Goal: Task Accomplishment & Management: Complete application form

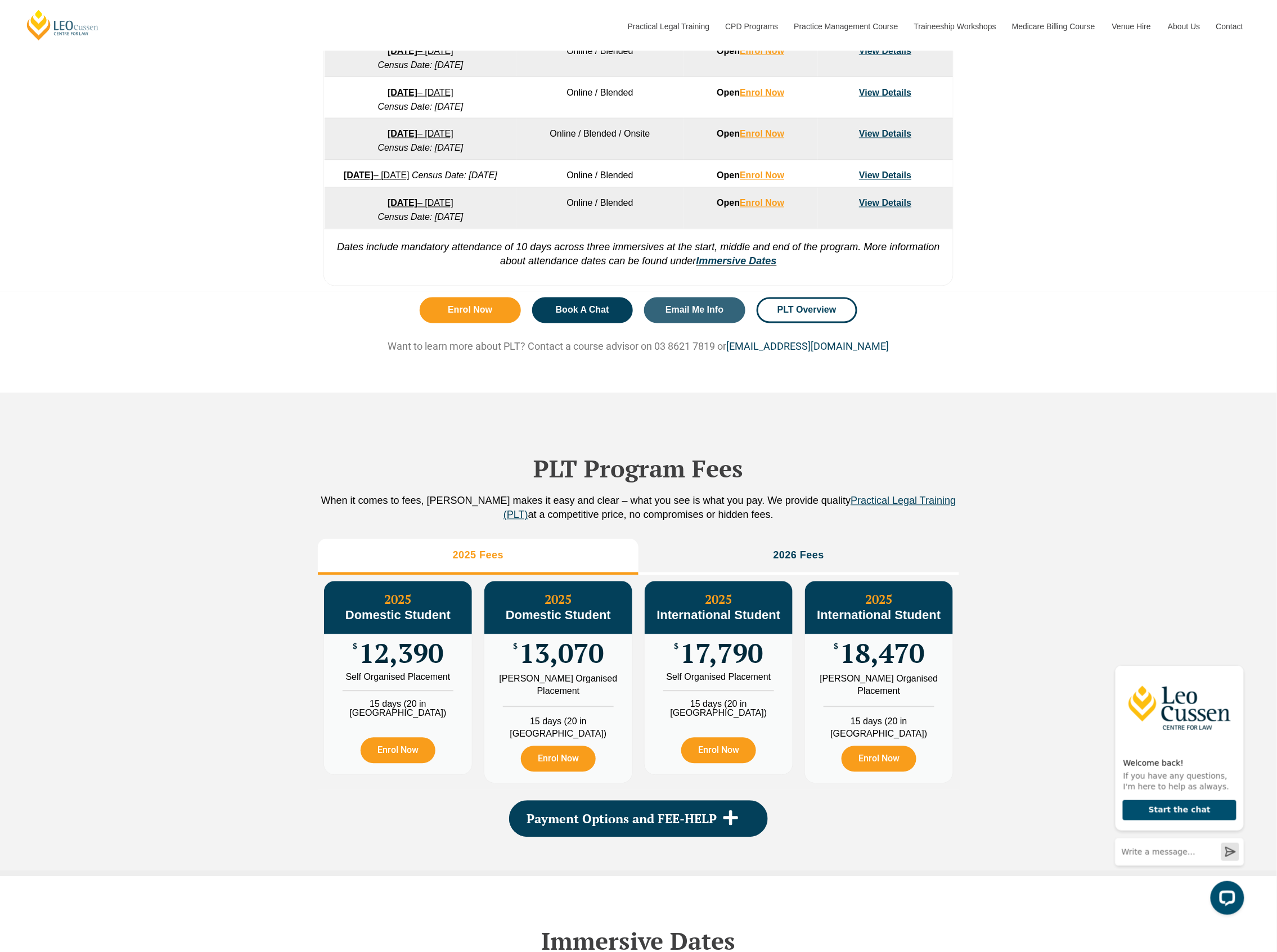
scroll to position [831, 0]
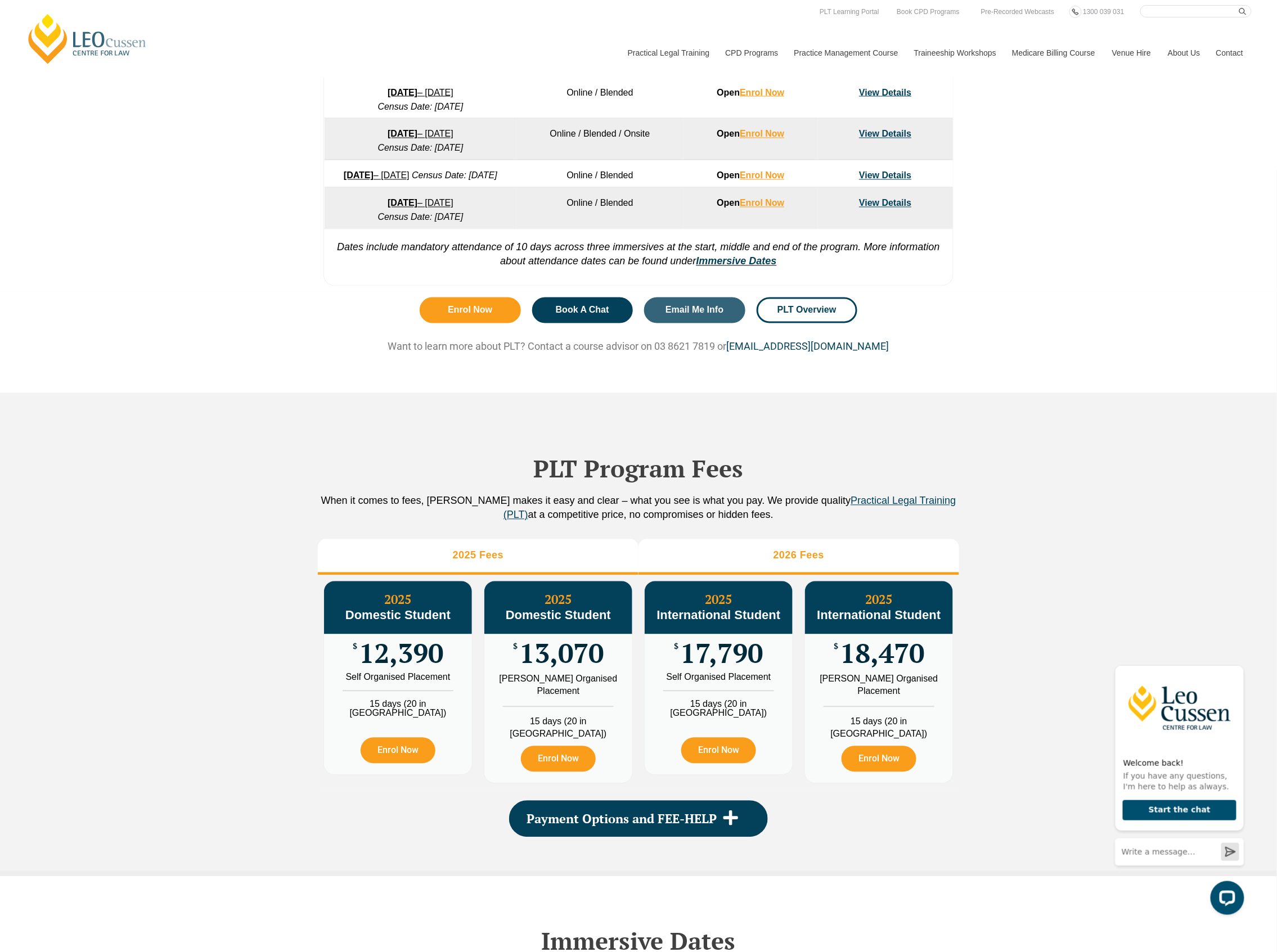
click at [810, 563] on h3 "2026 Fees" at bounding box center [798, 556] width 51 height 13
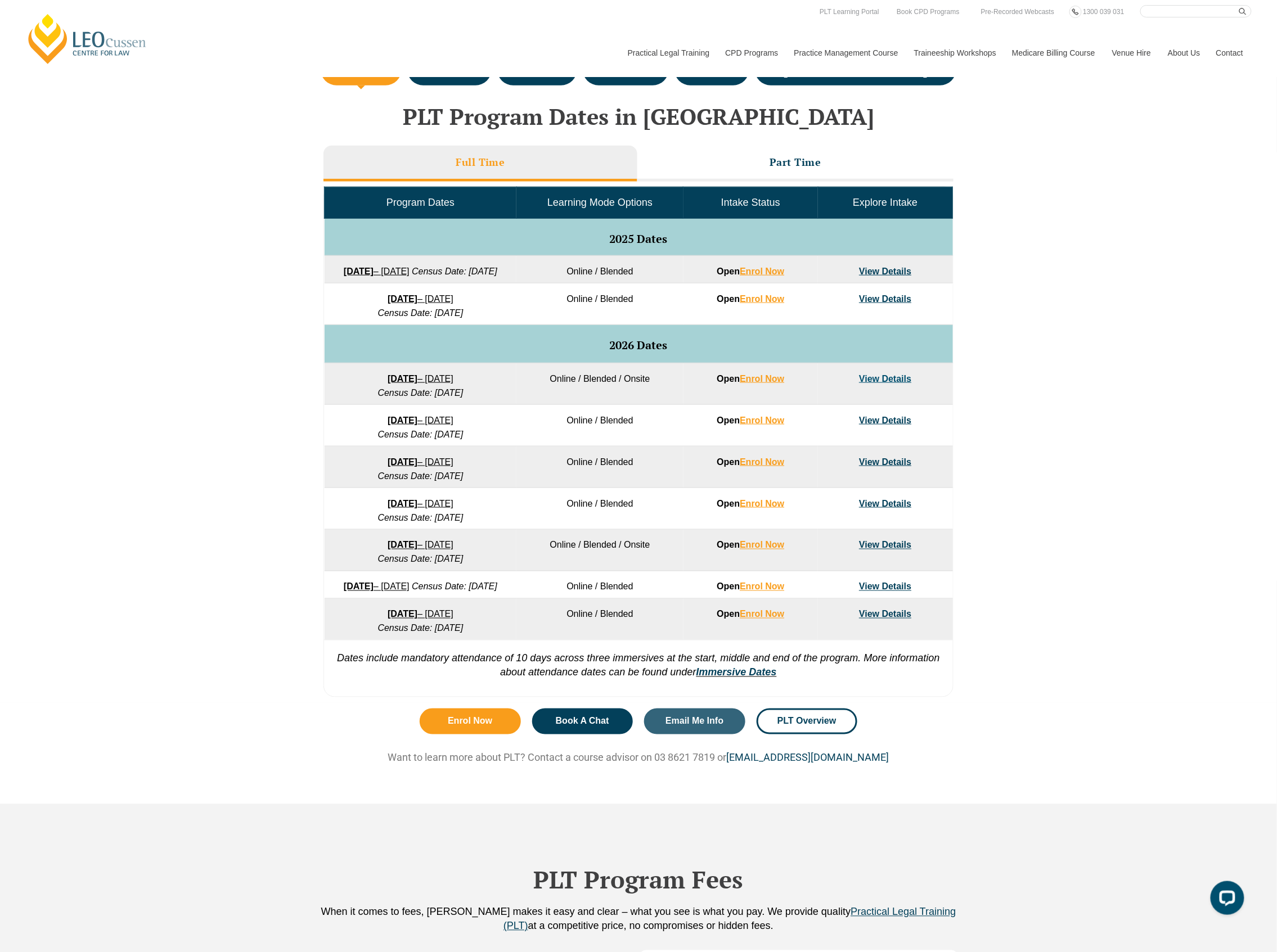
scroll to position [380, 0]
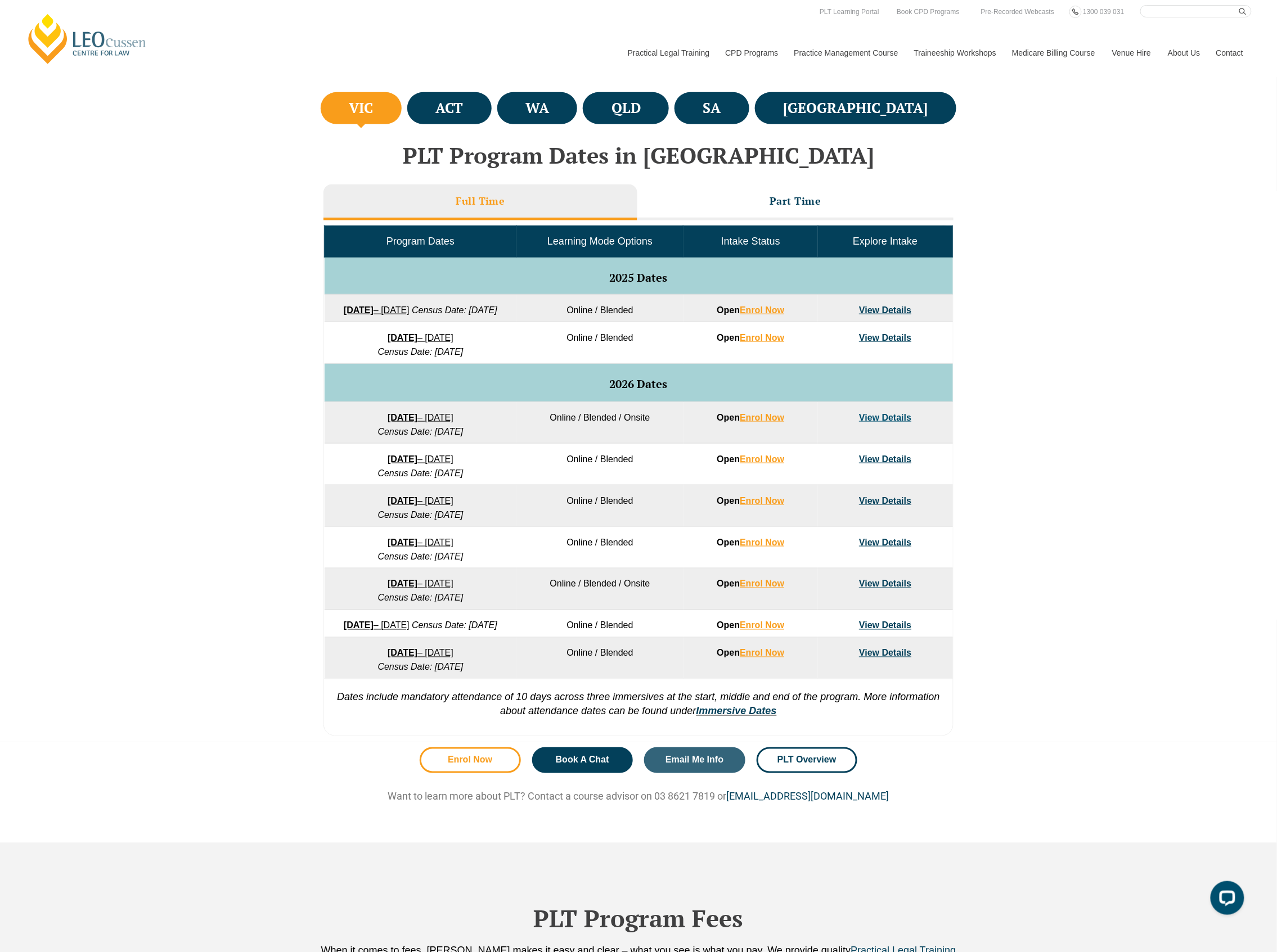
click at [470, 765] on span "Enrol Now" at bounding box center [470, 760] width 45 height 9
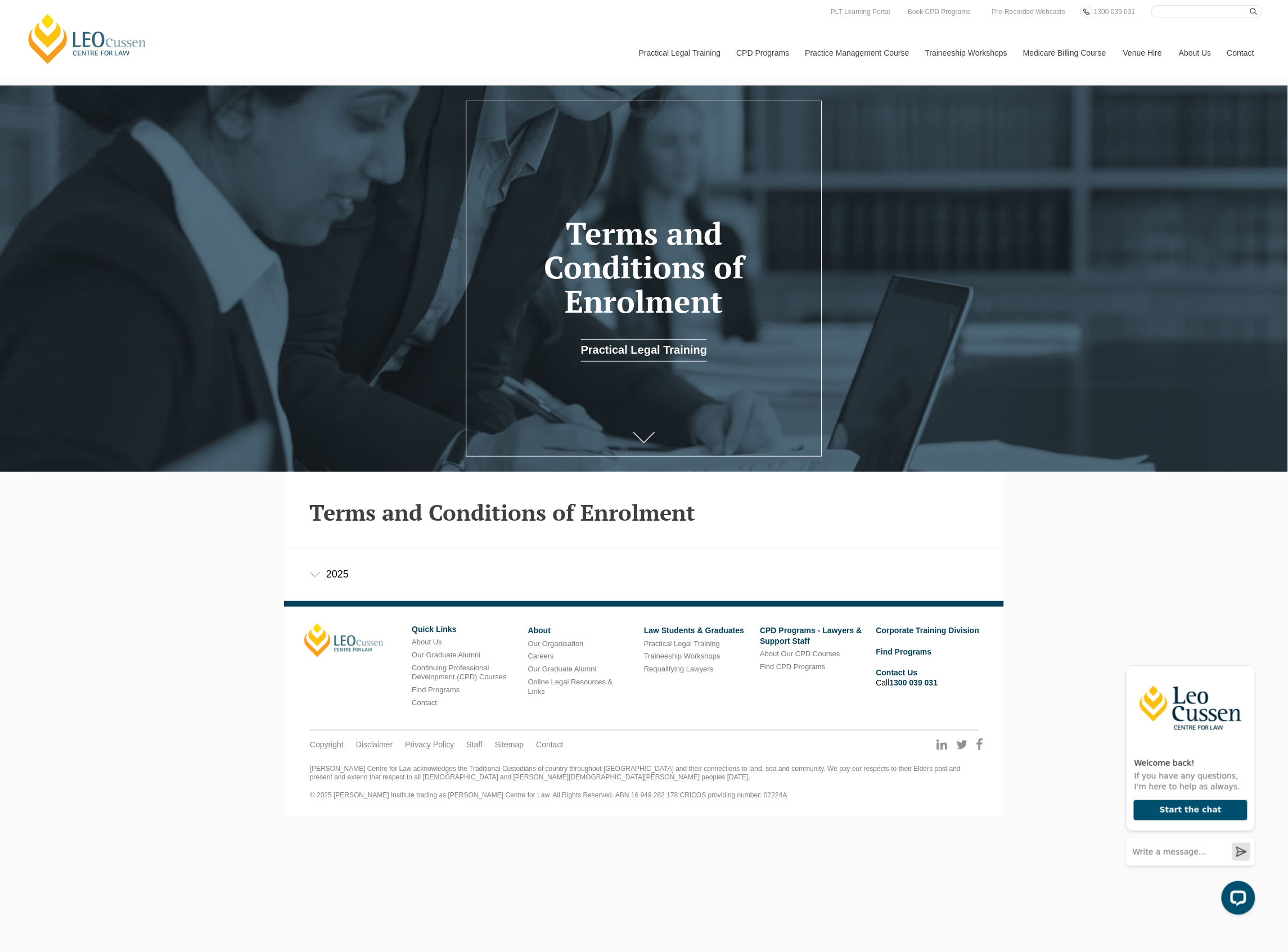
click at [327, 572] on div "2025" at bounding box center [644, 574] width 720 height 53
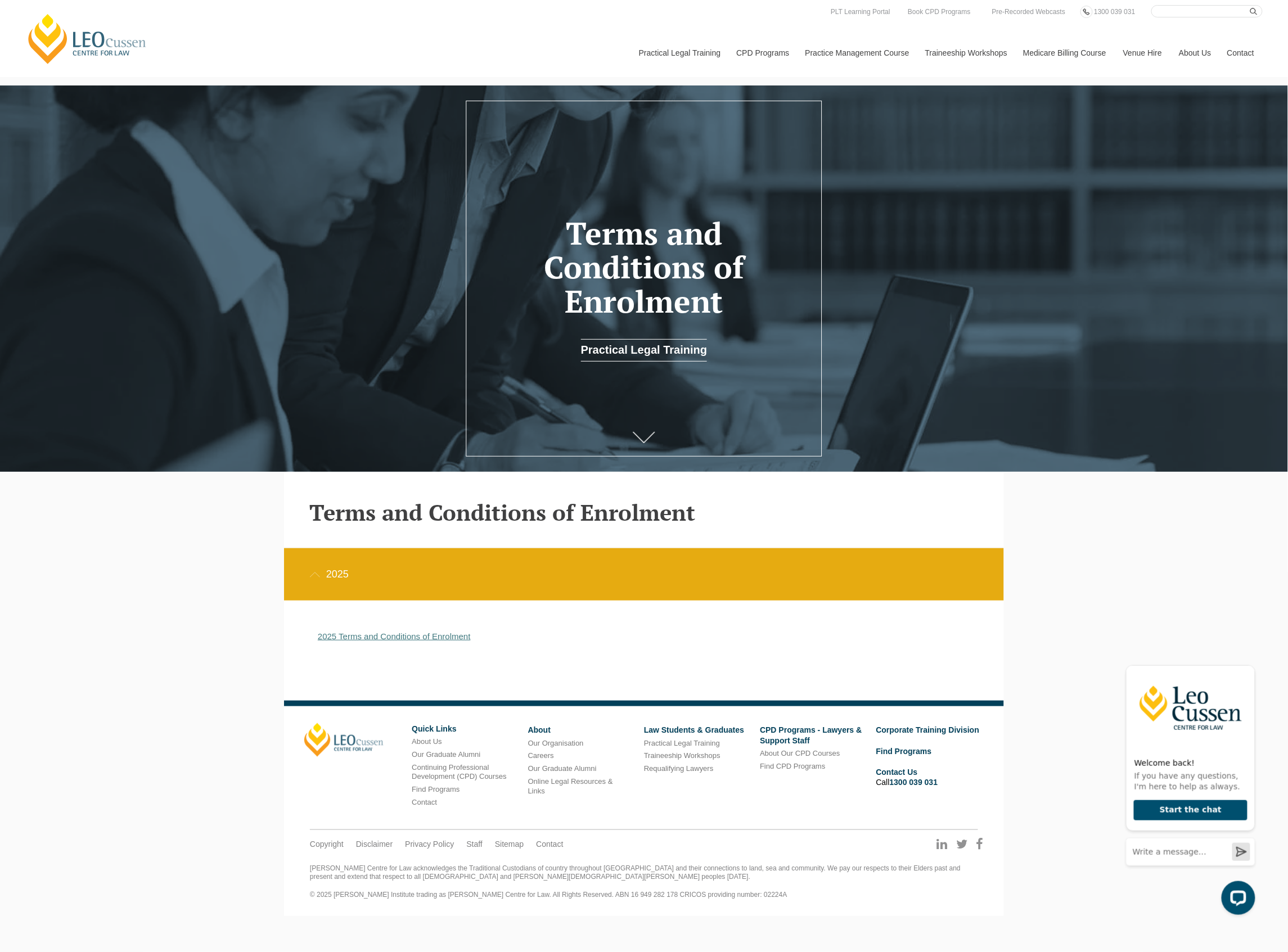
click at [388, 633] on link "2025 Terms and Conditions of Enrolment" at bounding box center [393, 636] width 153 height 10
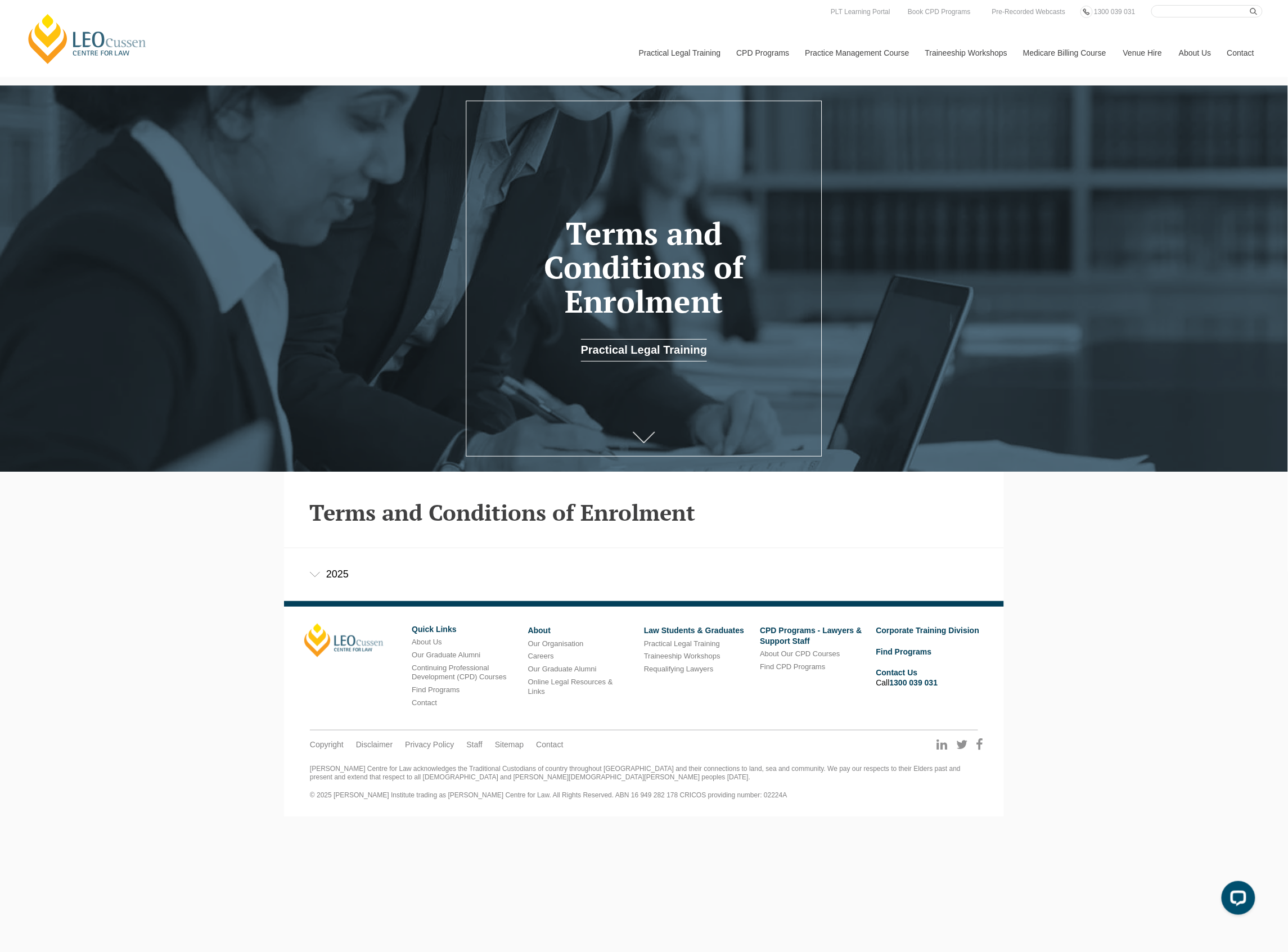
click at [332, 567] on div "2025" at bounding box center [644, 574] width 720 height 53
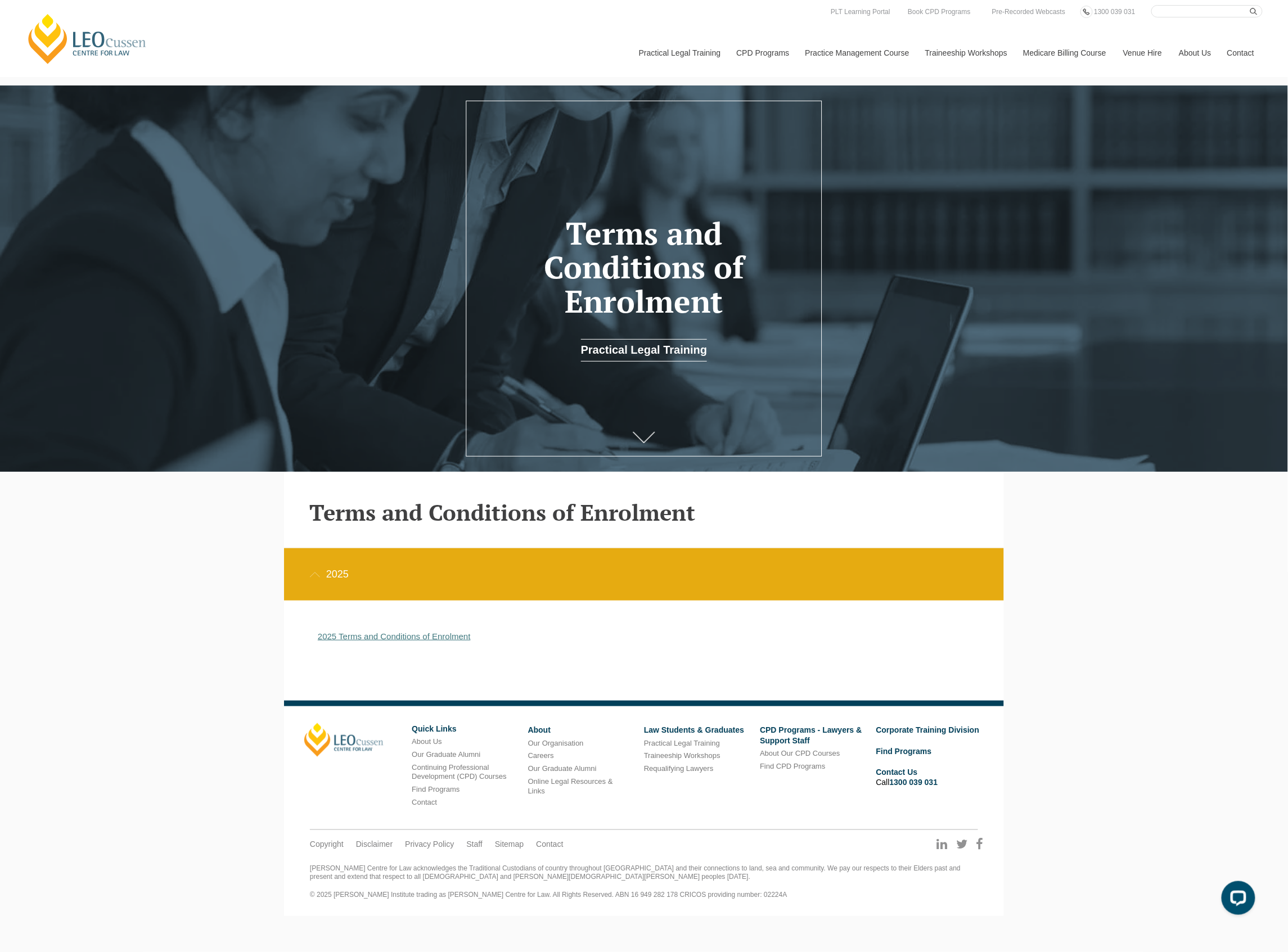
click at [431, 635] on link "2025 Terms and Conditions of Enrolment" at bounding box center [393, 636] width 153 height 10
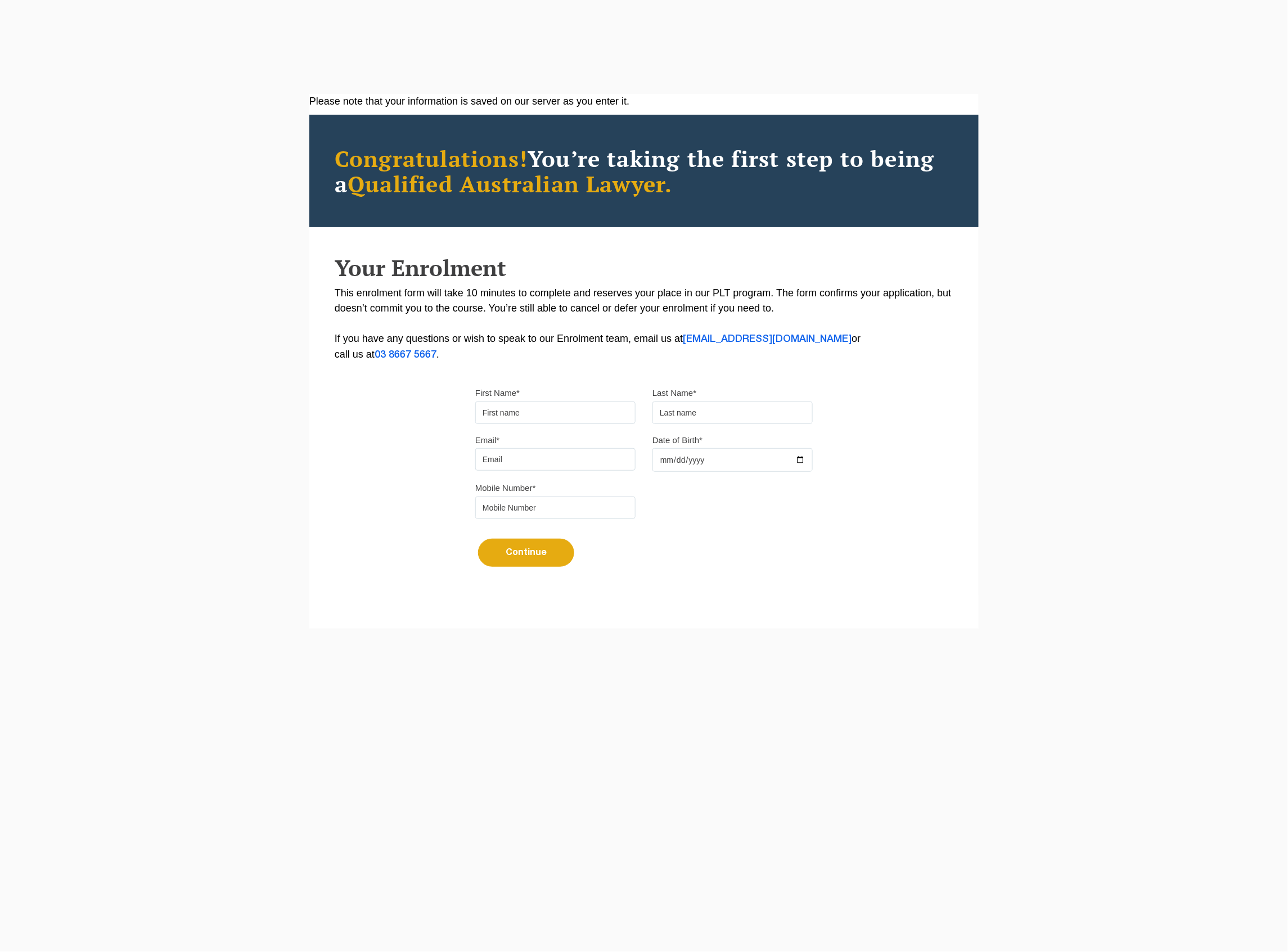
click at [578, 427] on div "First Name* Last Name*" at bounding box center [644, 409] width 355 height 47
click at [578, 417] on input "First Name*" at bounding box center [555, 413] width 160 height 23
type input "Eleen"
click at [689, 421] on input "text" at bounding box center [733, 413] width 160 height 23
type input "Wee"
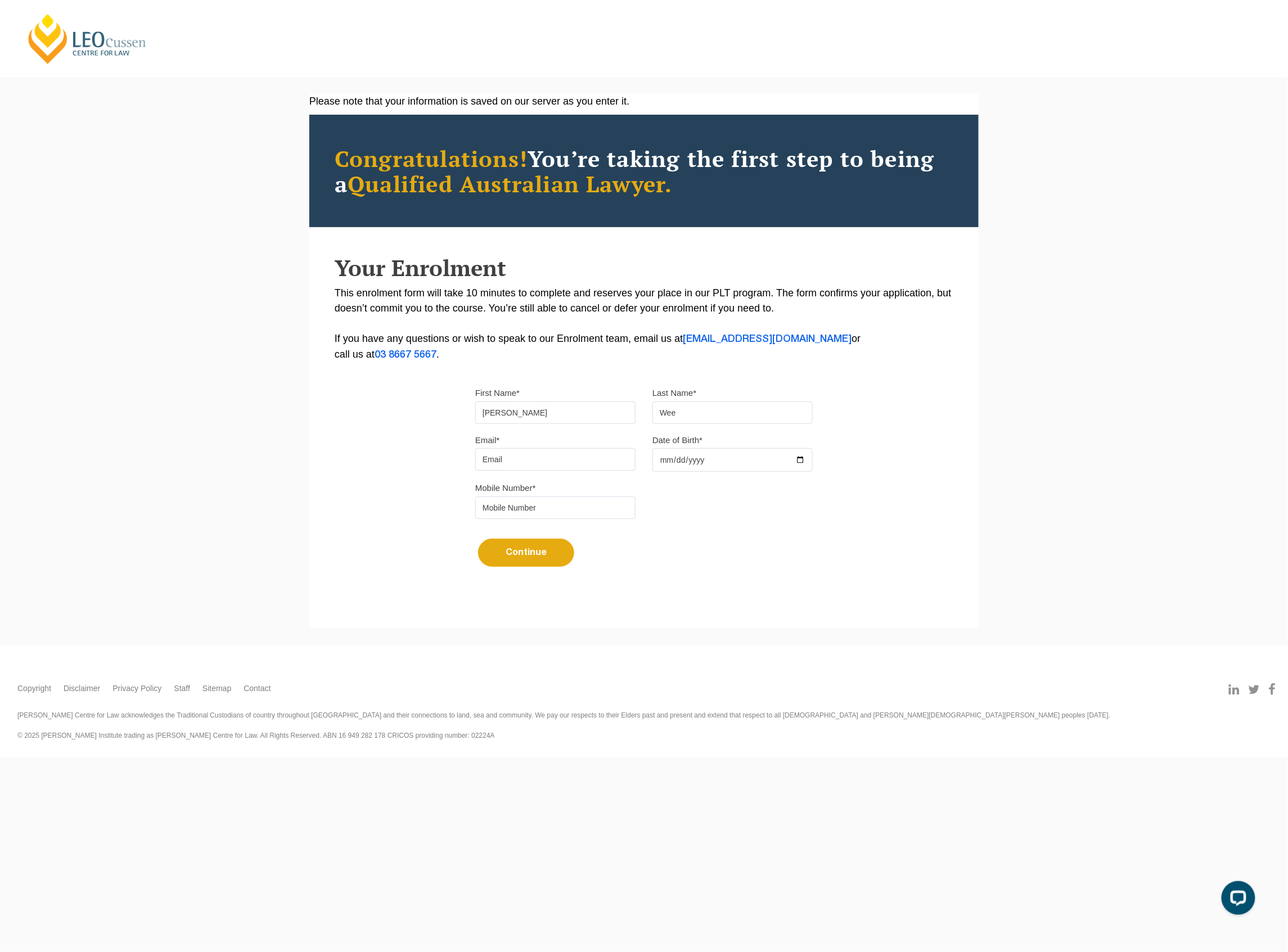
click at [538, 460] on input "Email*" at bounding box center [555, 460] width 160 height 23
click at [560, 463] on input "Email*" at bounding box center [555, 460] width 160 height 23
type input "ewee@gmail.com"
click at [684, 463] on input "Date of Birth*" at bounding box center [733, 460] width 160 height 23
click at [707, 460] on input "Date of Birth*" at bounding box center [733, 460] width 160 height 23
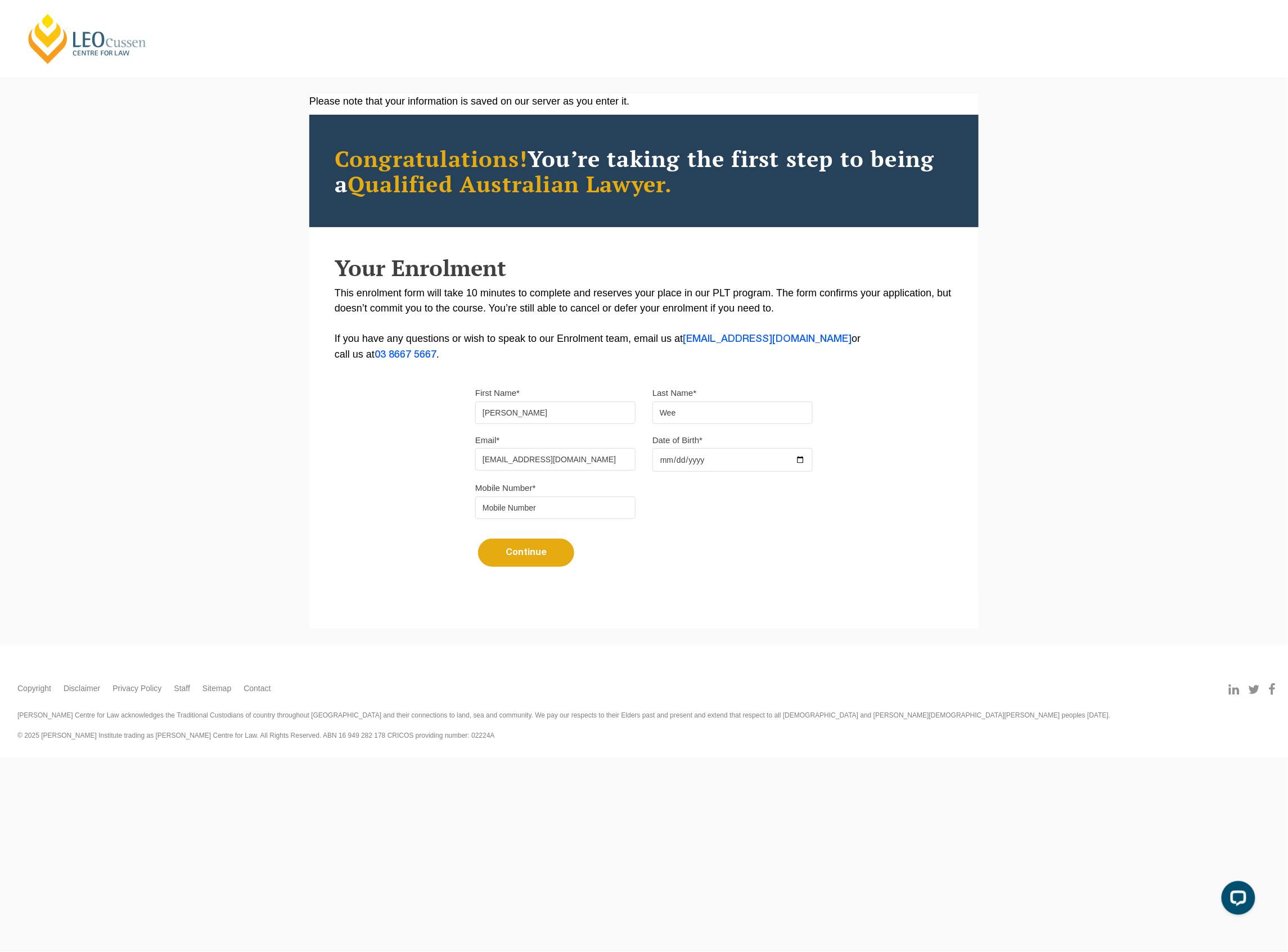
click at [771, 461] on input "Date of Birth*" at bounding box center [733, 460] width 160 height 23
click at [799, 460] on input "Date of Birth*" at bounding box center [733, 460] width 160 height 23
type input "2025-08-04"
click at [496, 507] on input "tel" at bounding box center [555, 508] width 160 height 23
type input "0386217866"
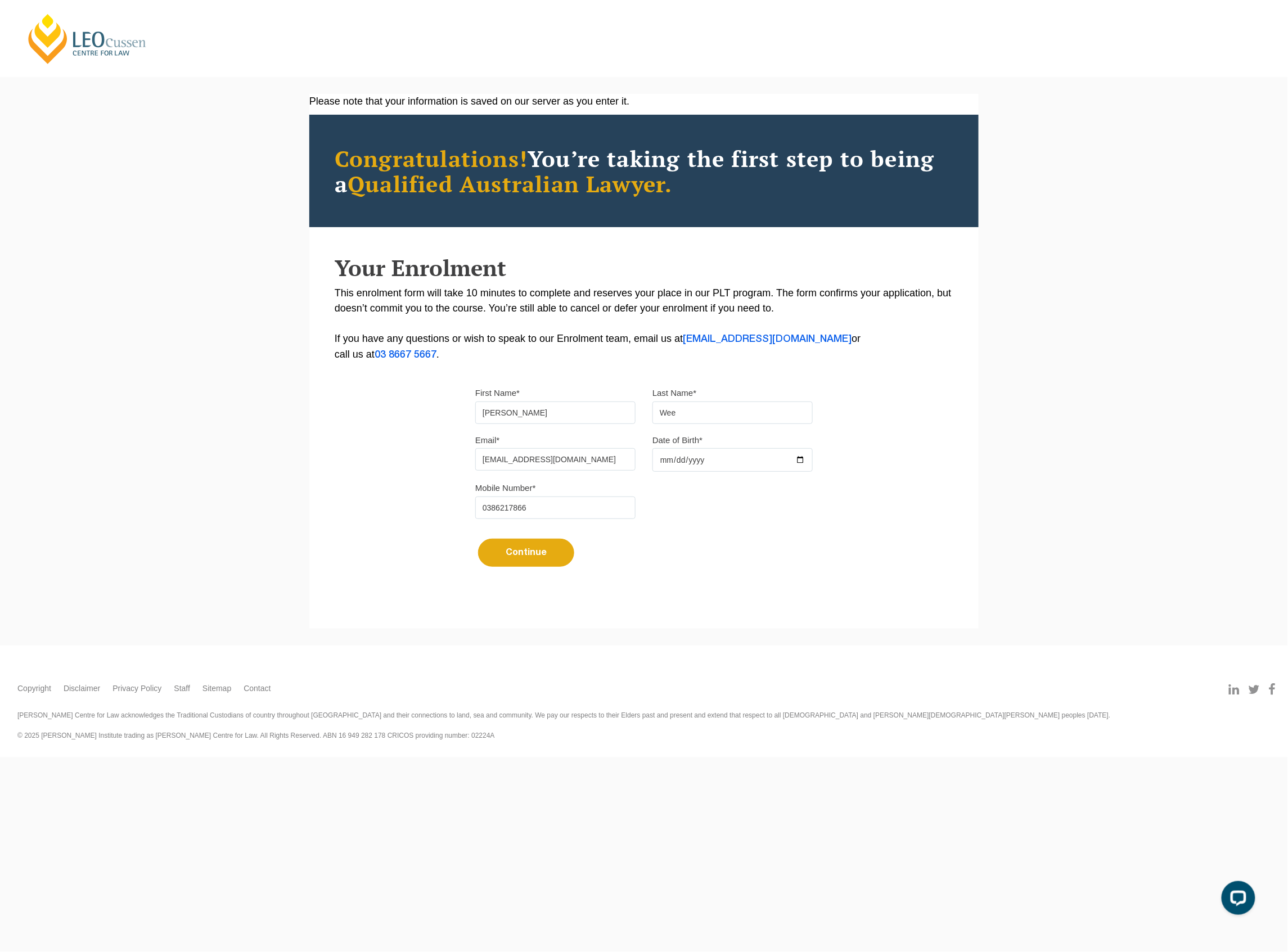
click at [547, 560] on button "Continue" at bounding box center [525, 552] width 96 height 28
select select
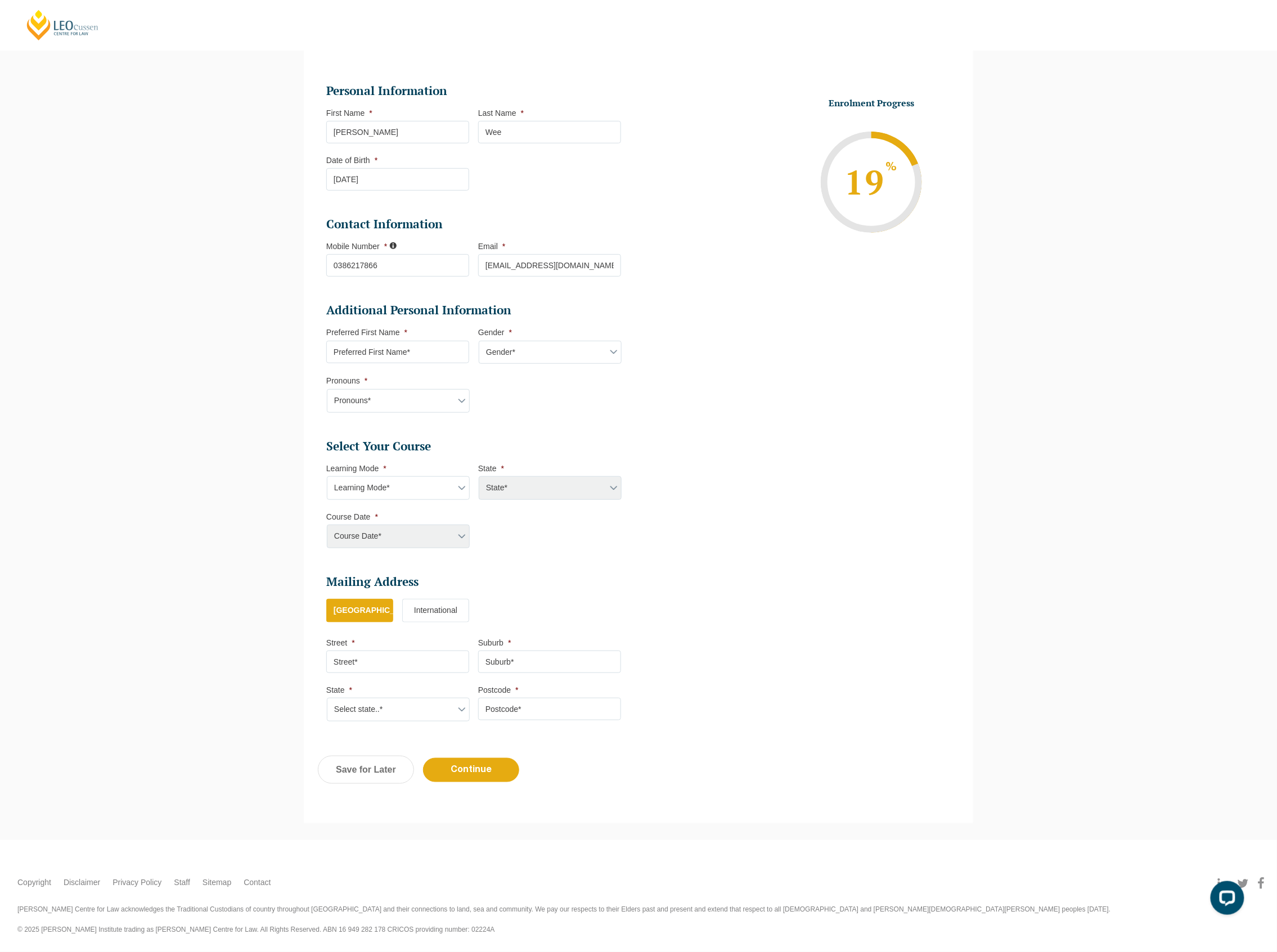
scroll to position [97, 0]
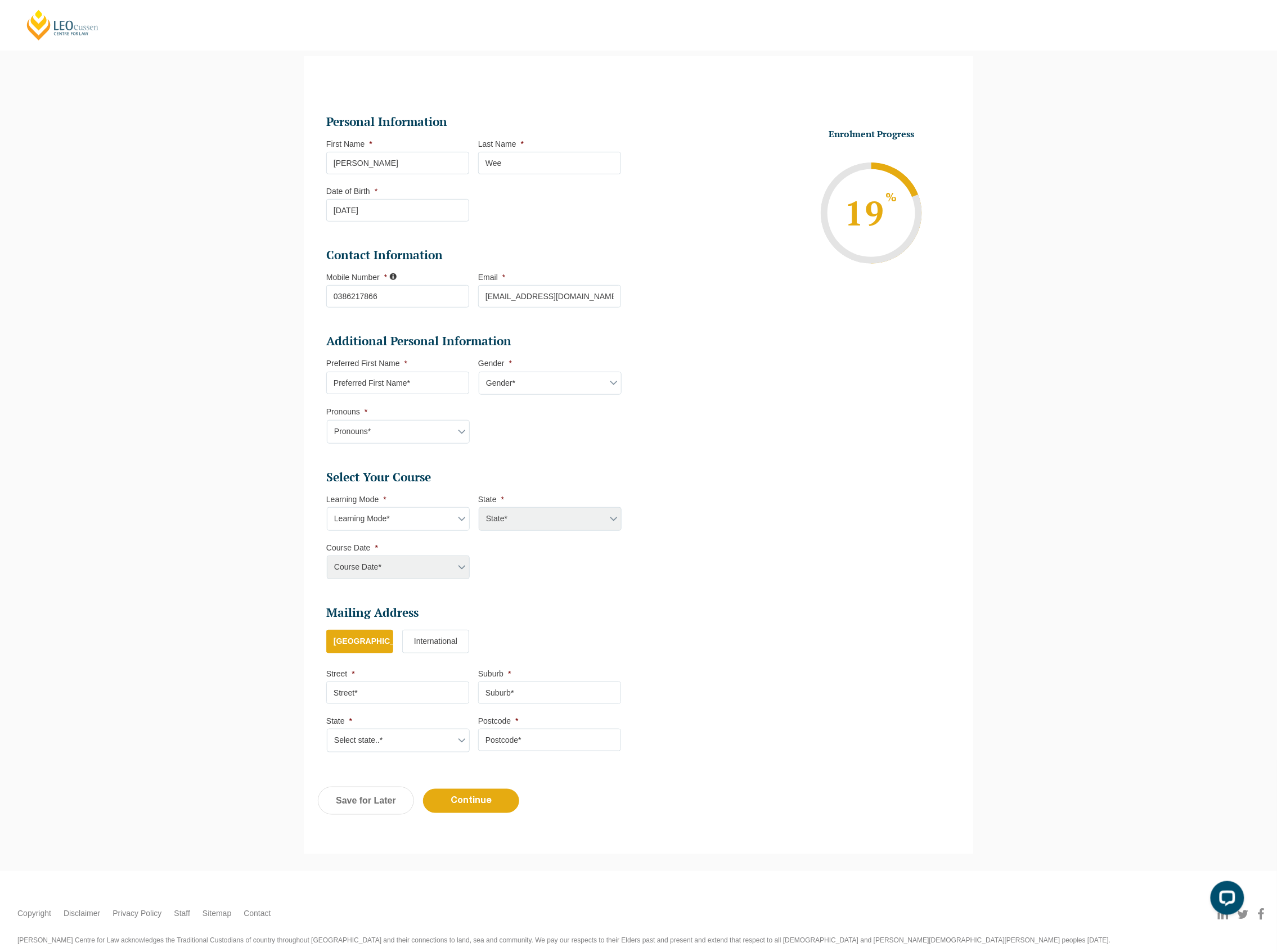
click at [426, 376] on input "Preferred First Name *" at bounding box center [398, 383] width 143 height 23
click at [428, 385] on input "w" at bounding box center [398, 383] width 143 height 23
type input "e"
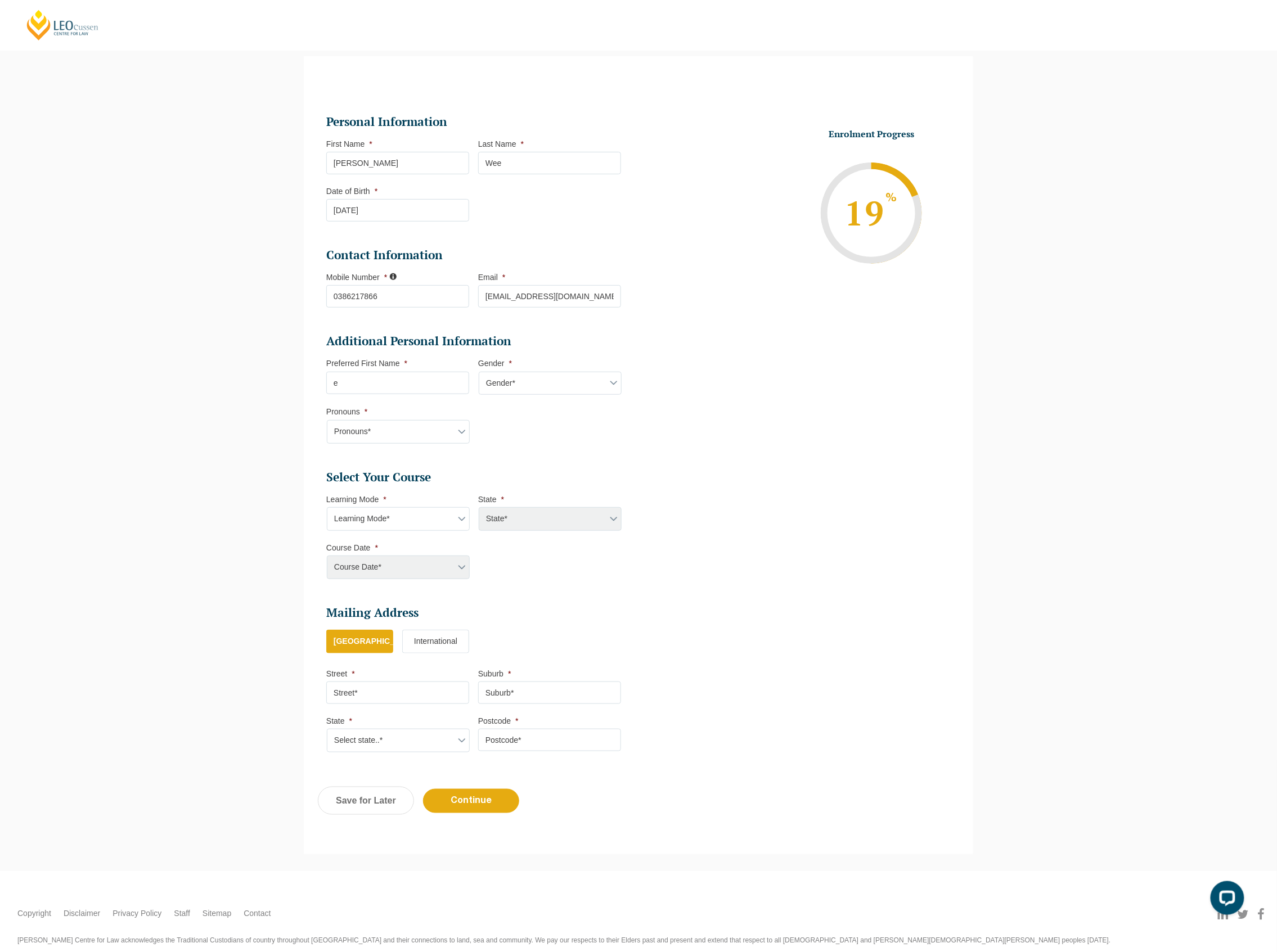
click at [544, 378] on select "Gender* Male Female Nonbinary Intersex Prefer not to disclose Other" at bounding box center [550, 383] width 143 height 23
select select "Female"
click at [479, 372] on select "Gender* Male Female Nonbinary Intersex Prefer not to disclose Other" at bounding box center [550, 383] width 143 height 23
click at [424, 424] on select "Pronouns* She/Her/Hers He/Him/His They/Them/Theirs Other Prefer not to disclose" at bounding box center [398, 431] width 143 height 23
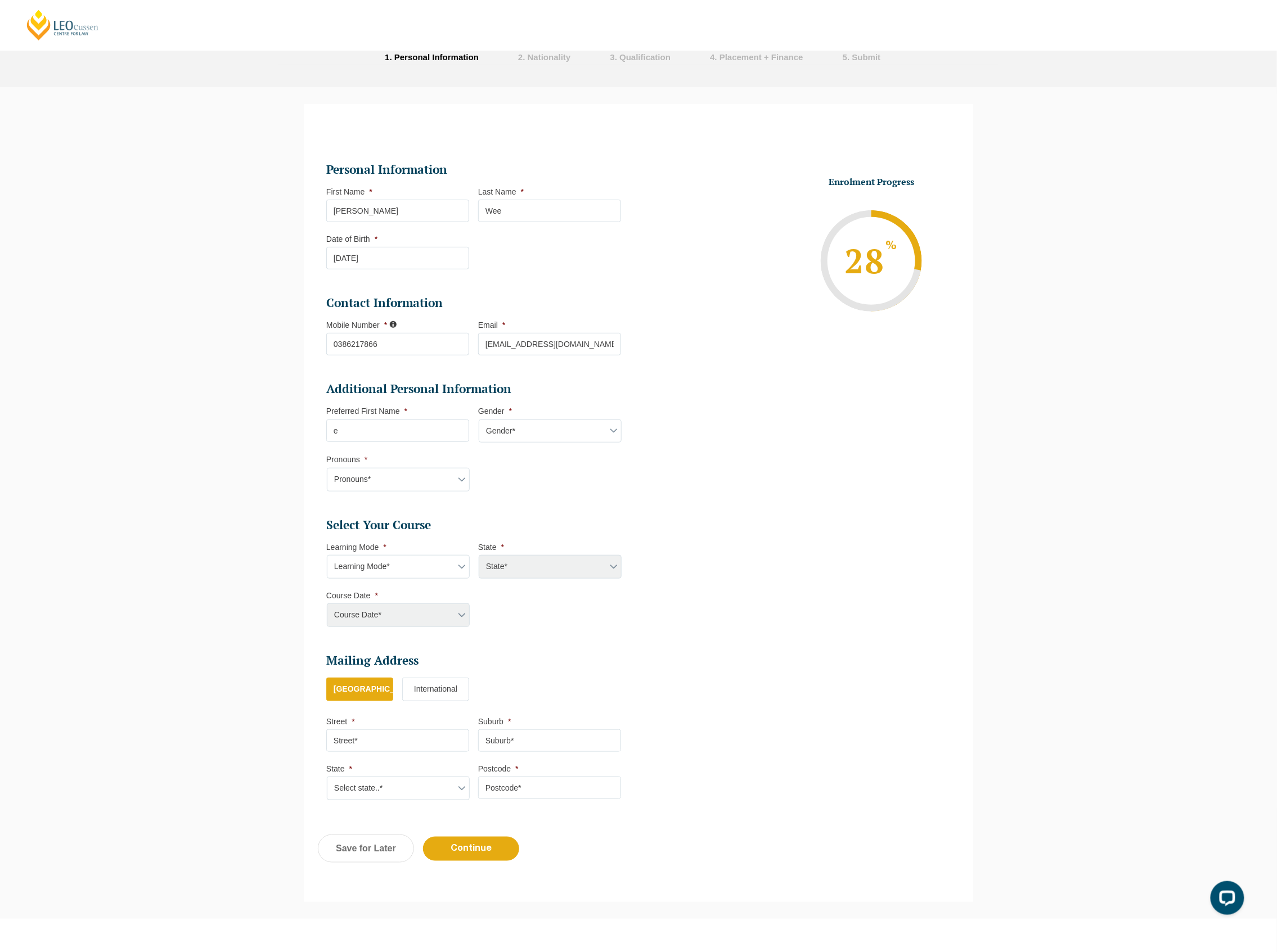
scroll to position [0, 0]
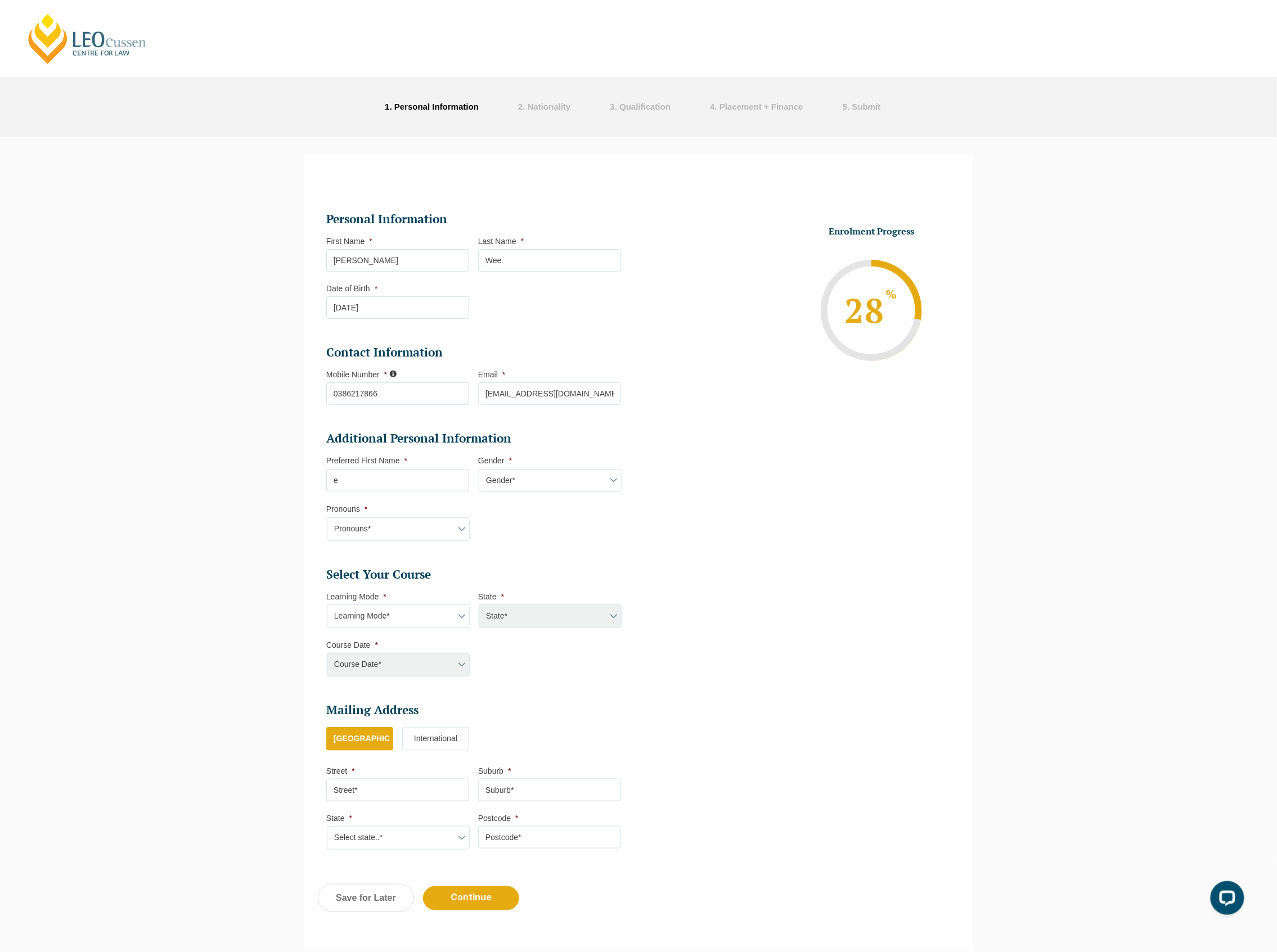
click at [858, 100] on li "5 . Submit" at bounding box center [867, 107] width 78 height 15
click at [811, 108] on li "4 . Placement + Finance" at bounding box center [762, 107] width 133 height 15
click at [416, 485] on input "e" at bounding box center [398, 480] width 143 height 23
click at [423, 537] on select "Pronouns* She/Her/Hers He/Him/His They/Them/Theirs Other Prefer not to disclose" at bounding box center [398, 529] width 143 height 23
select select "She/Her/Hers"
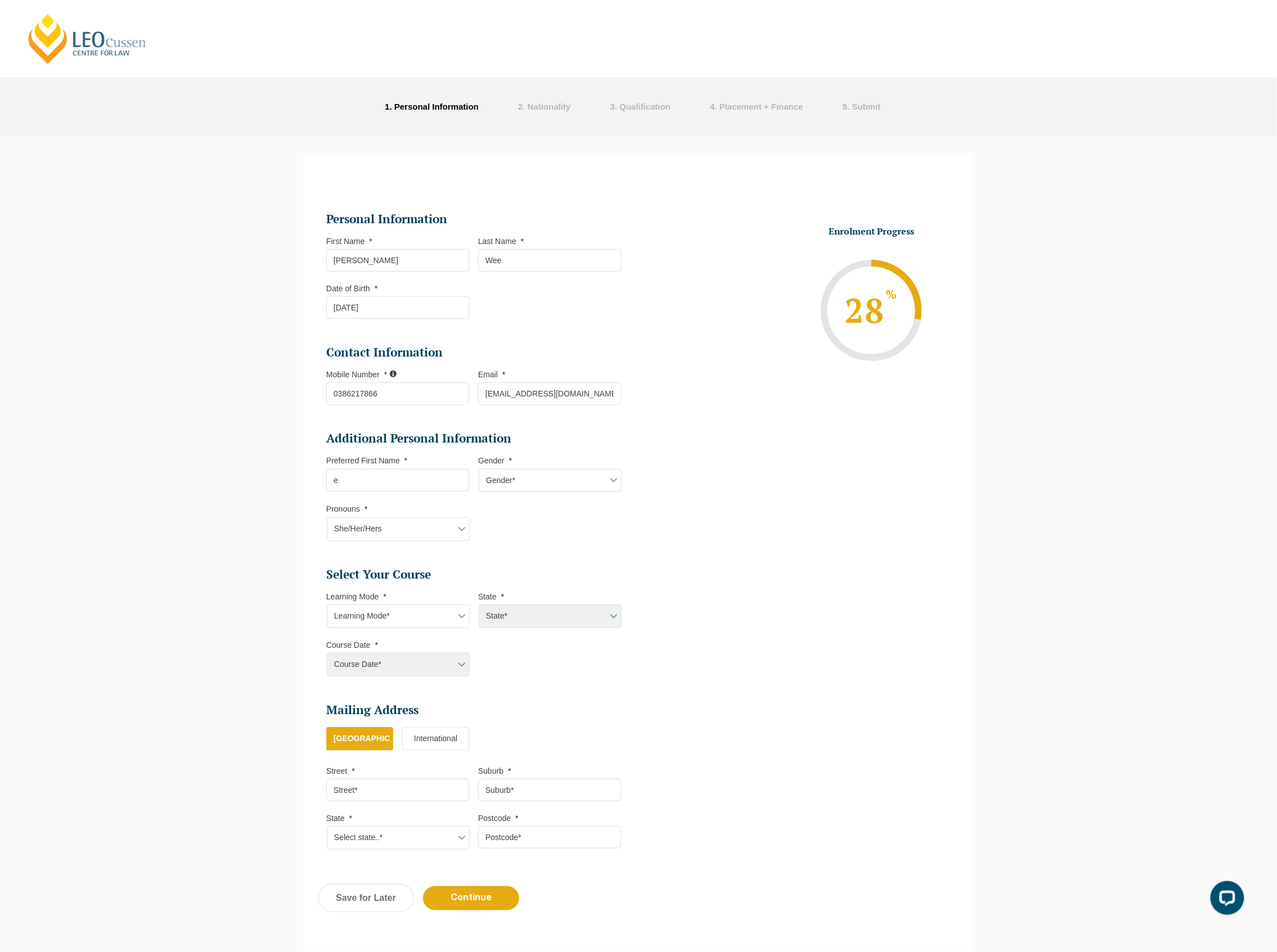
click at [327, 518] on select "Pronouns* She/Her/Hers He/Him/His They/Them/Theirs Other Prefer not to disclose" at bounding box center [398, 529] width 143 height 23
click at [392, 607] on select "Learning Mode* Online Full Time Learning Online Part Time Learning Blended Full…" at bounding box center [398, 616] width 143 height 23
select select "Online Full Time Learning"
click at [327, 606] on select "Learning Mode* Online Full Time Learning Online Part Time Learning Blended Full…" at bounding box center [398, 616] width 143 height 23
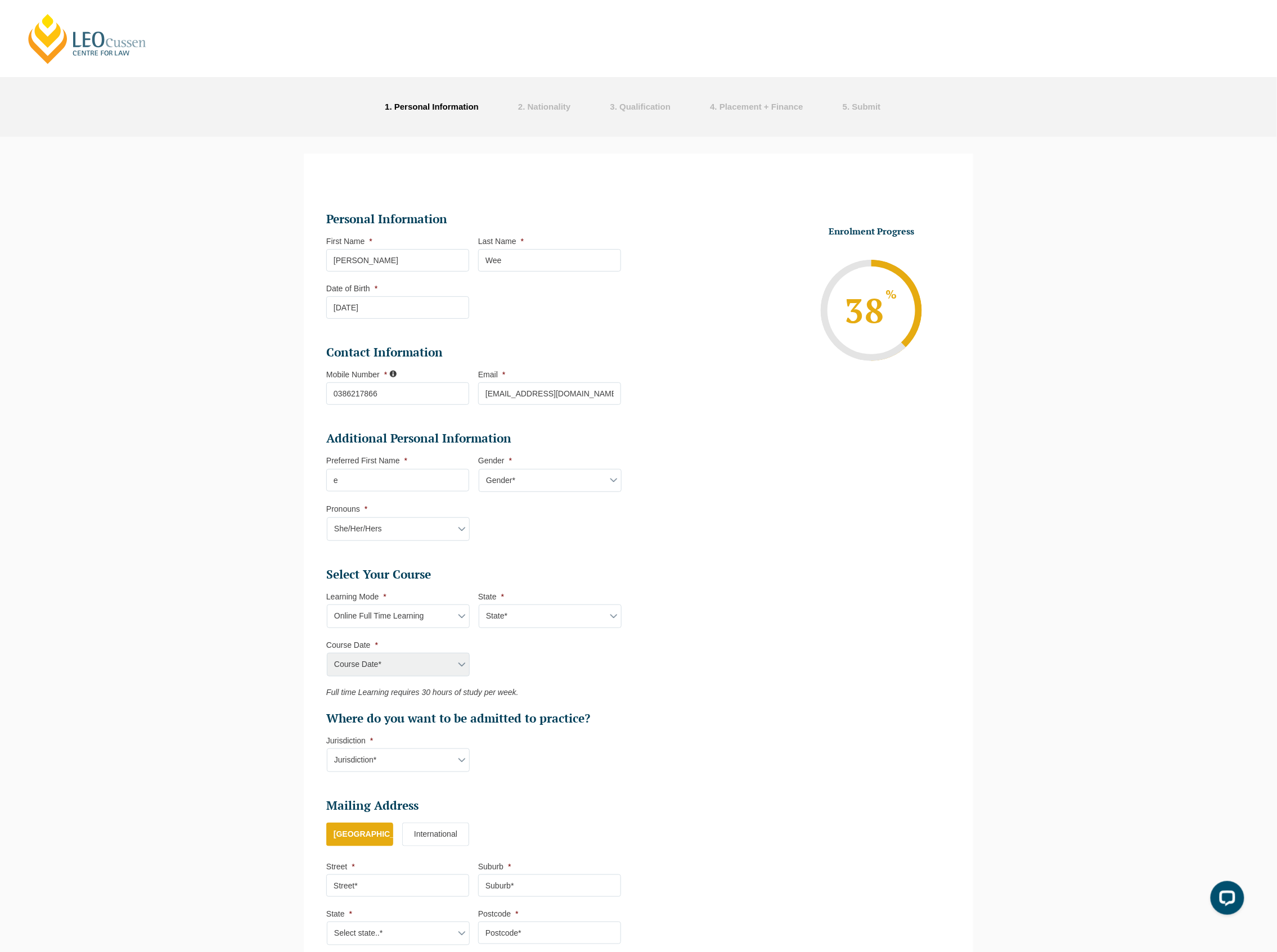
drag, startPoint x: 500, startPoint y: 614, endPoint x: 500, endPoint y: 625, distance: 11.0
click at [500, 614] on select "State* National (ACT/NSW, VIC, QLD, SA, WA)" at bounding box center [550, 616] width 143 height 23
select select "National (ACT/NSW, VIC, QLD, SA, WA)"
click at [479, 606] on select "State* National (ACT/NSW, VIC, QLD, SA, WA)" at bounding box center [550, 616] width 143 height 23
click at [447, 675] on select "Course Date* September 2025 (22-Sep-2025 to 20-Feb-2026) December 2025 (08-Dec-…" at bounding box center [398, 665] width 143 height 23
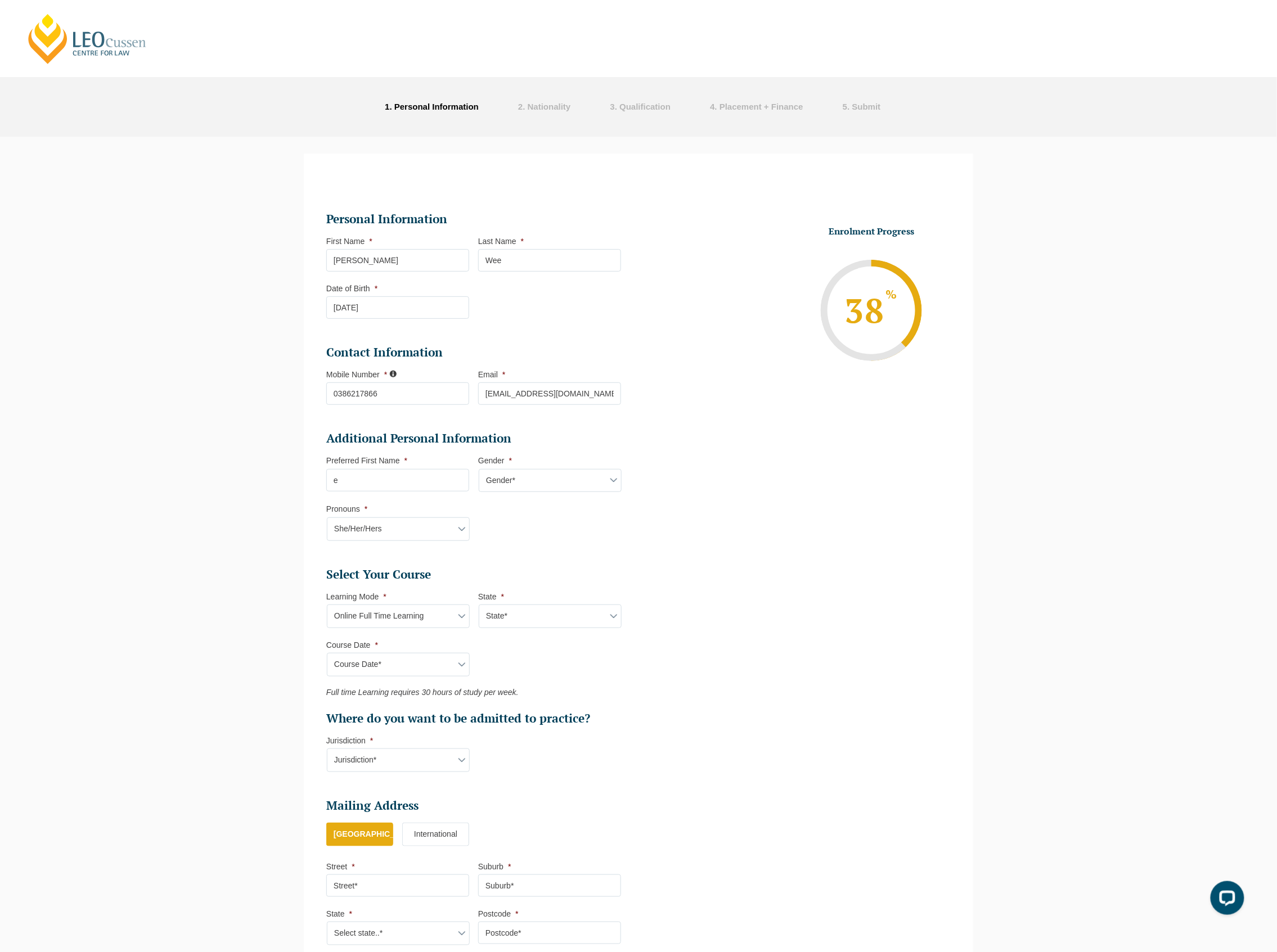
select select "January 2026 (27-Jan-2026 to 12-Jun-2026)"
click at [327, 655] on select "Course Date* September 2025 (22-Sep-2025 to 20-Feb-2026) December 2025 (08-Dec-…" at bounding box center [398, 665] width 143 height 23
type input "Intake 01 January 2026 FT"
type input "Practical Legal Training (NAT)"
select select "NAT PLT (JAN) 2026 Full Time Online"
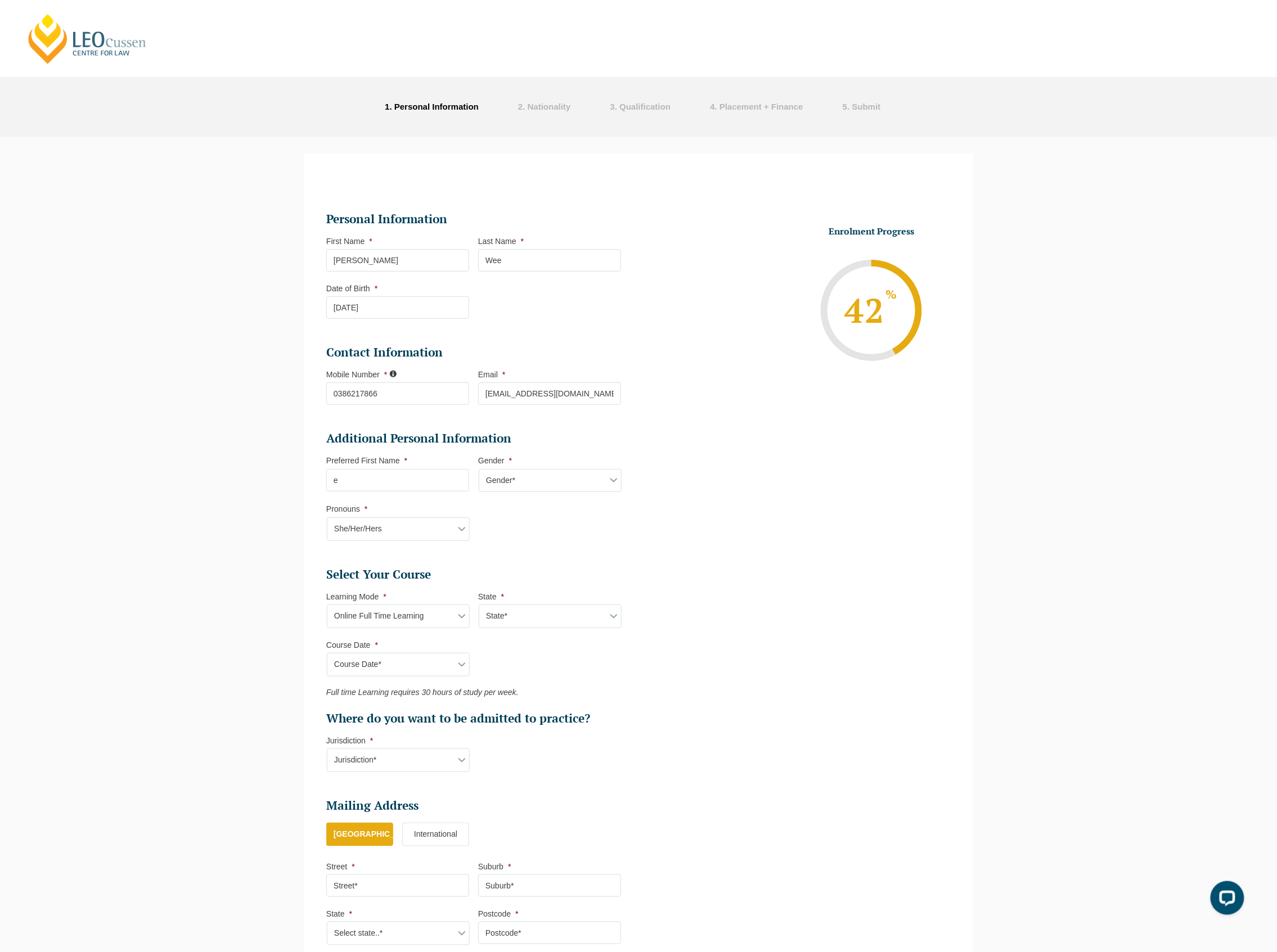
click at [394, 767] on select "Jurisdiction* VIC ACT/NSW SA WA QLD" at bounding box center [398, 760] width 143 height 23
select select "VIC"
click at [327, 750] on select "Jurisdiction* VIC ACT/NSW SA WA QLD" at bounding box center [398, 760] width 143 height 23
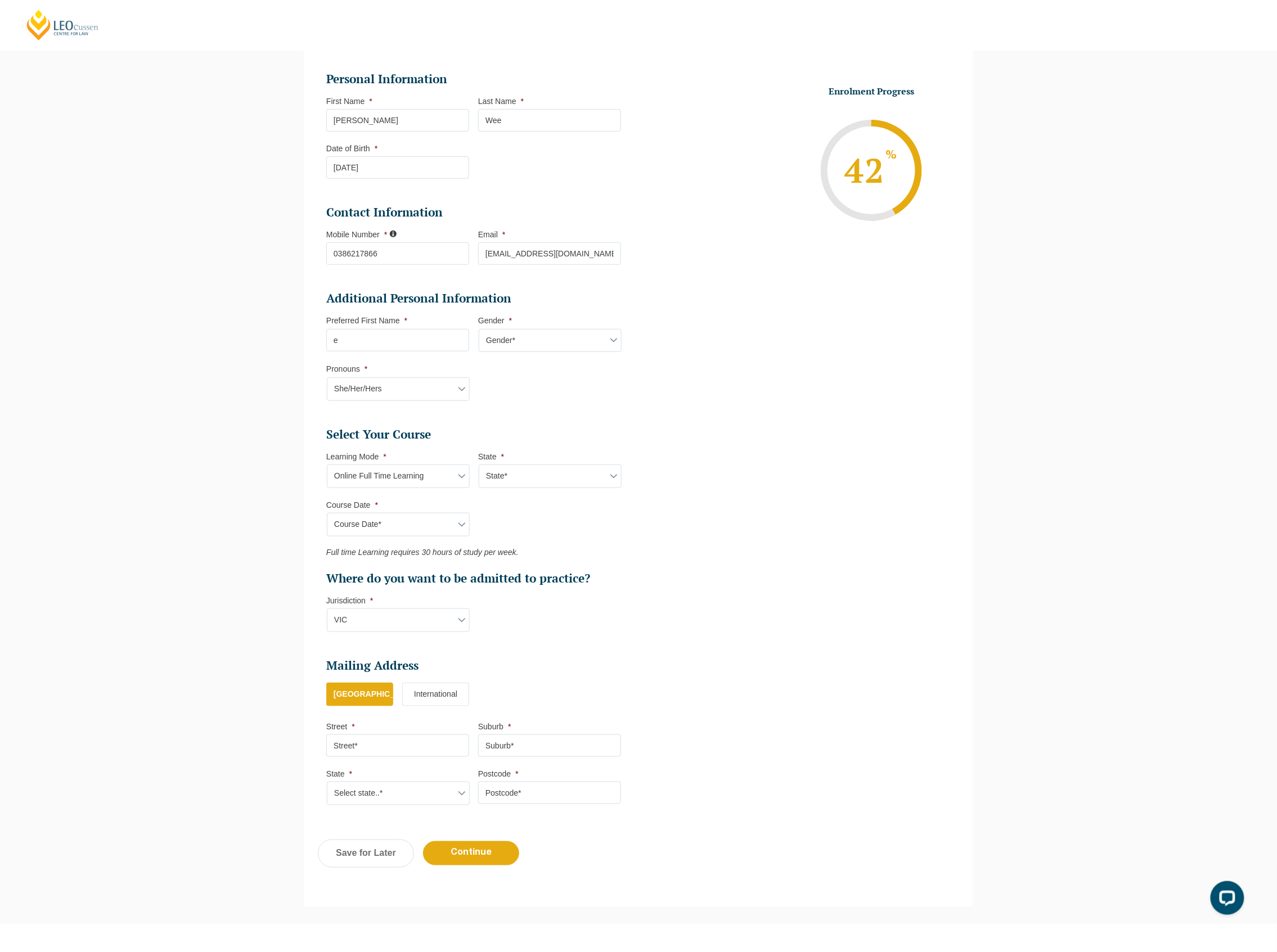
scroll to position [150, 0]
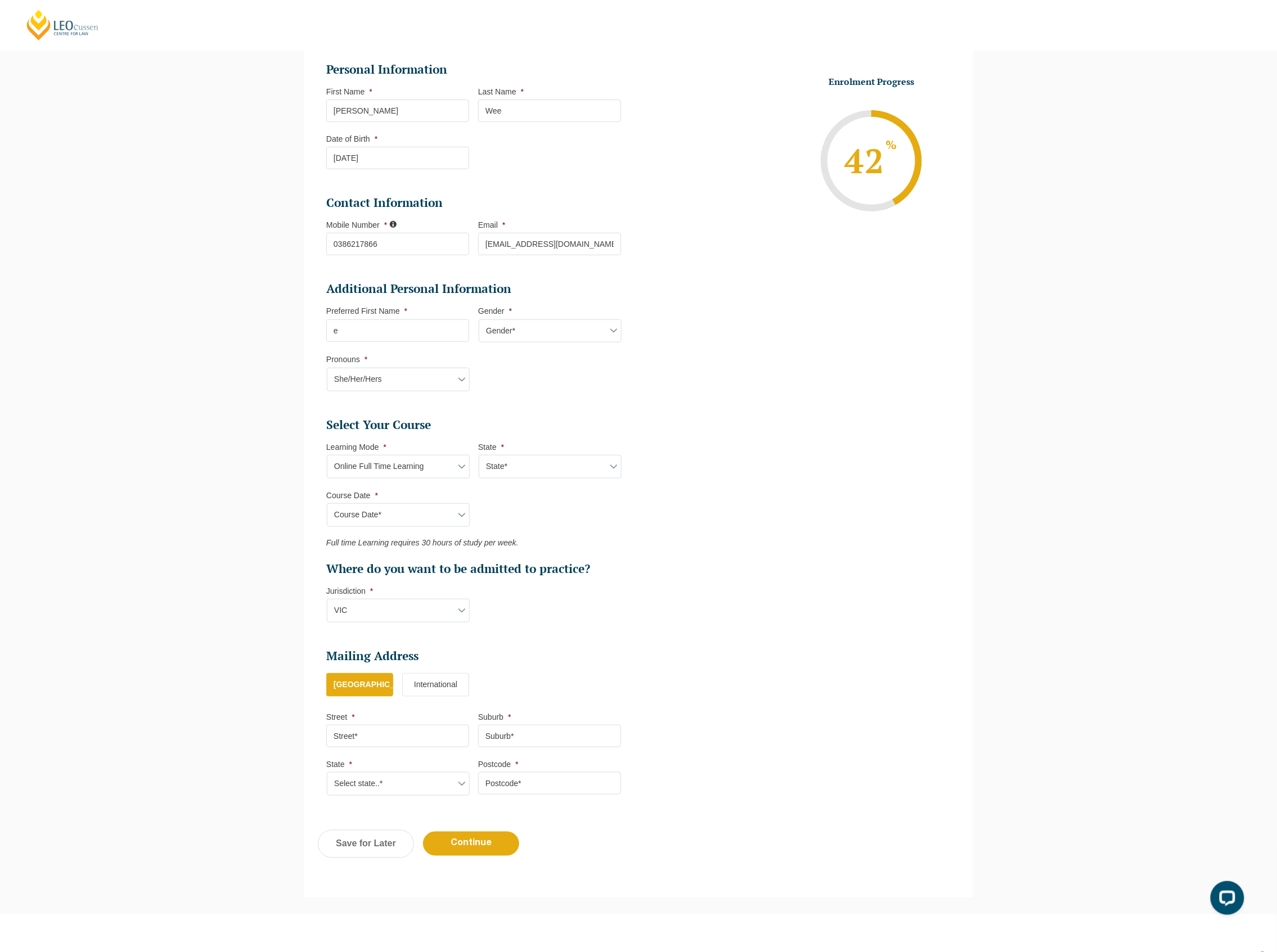
click at [427, 729] on input "Street *" at bounding box center [398, 736] width 143 height 23
click at [520, 743] on input "Suburb *" at bounding box center [549, 736] width 143 height 23
click at [415, 739] on input "Street *" at bounding box center [398, 736] width 143 height 23
type input "1"
click at [521, 732] on input "Suburb *" at bounding box center [549, 736] width 143 height 23
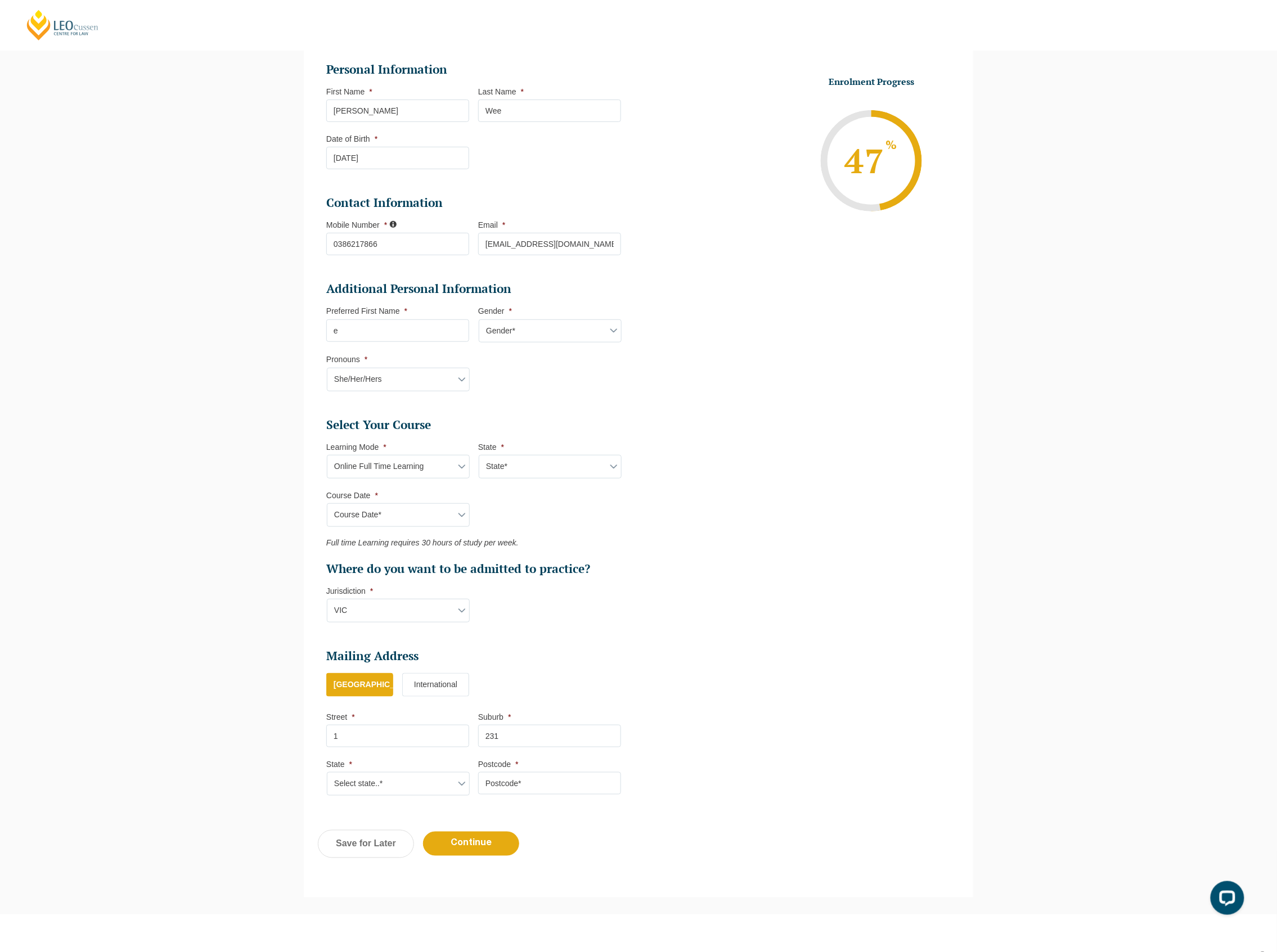
type input "231"
click at [412, 784] on select "Select state..* VIC WA QLD SA NSW NT ACT TAS" at bounding box center [398, 784] width 143 height 23
select select "VIC"
click at [327, 775] on select "Select state..* VIC WA QLD SA NSW NT ACT TAS" at bounding box center [398, 784] width 143 height 23
click at [509, 788] on input "Postcode *" at bounding box center [549, 784] width 143 height 23
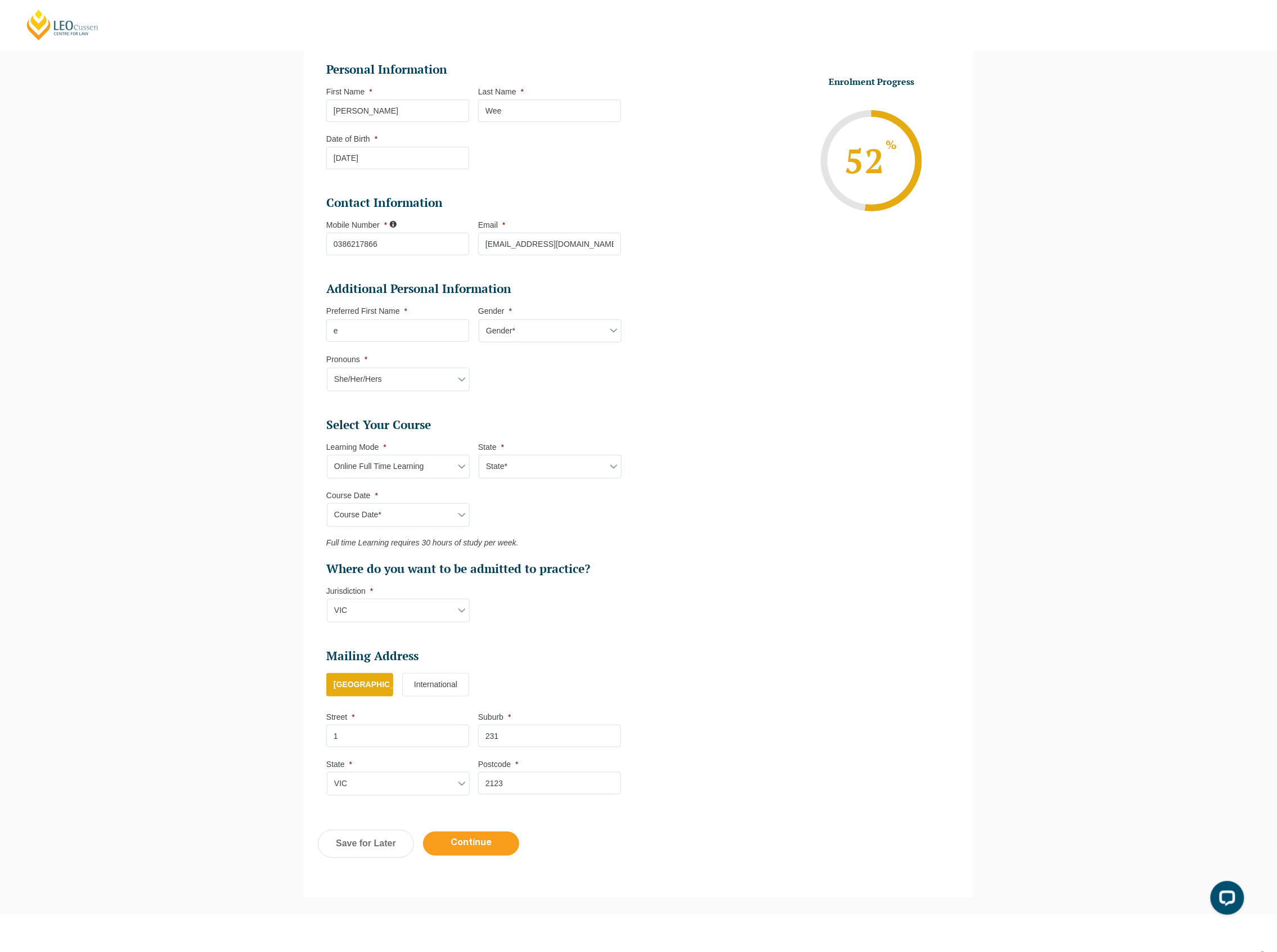
type input "2123"
click at [475, 846] on input "Continue" at bounding box center [470, 844] width 96 height 24
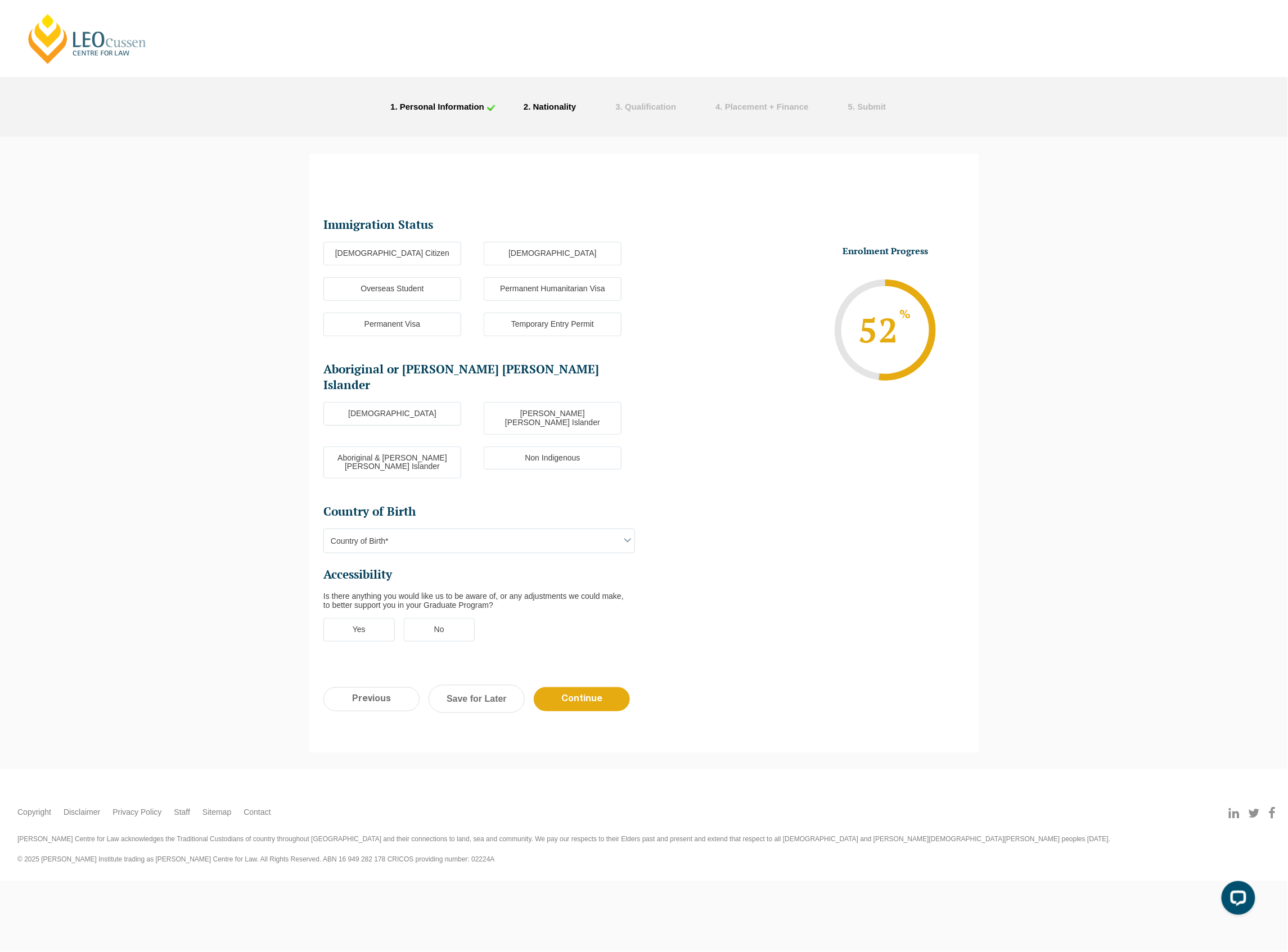
scroll to position [0, 0]
click at [431, 263] on label "Australian Citizen" at bounding box center [392, 253] width 138 height 23
click at [0, 0] on input "Australian Citizen" at bounding box center [0, 0] width 0 height 0
click at [520, 447] on label "Non Indigenous" at bounding box center [552, 458] width 138 height 23
click at [0, 0] on input "Non Indigenous" at bounding box center [0, 0] width 0 height 0
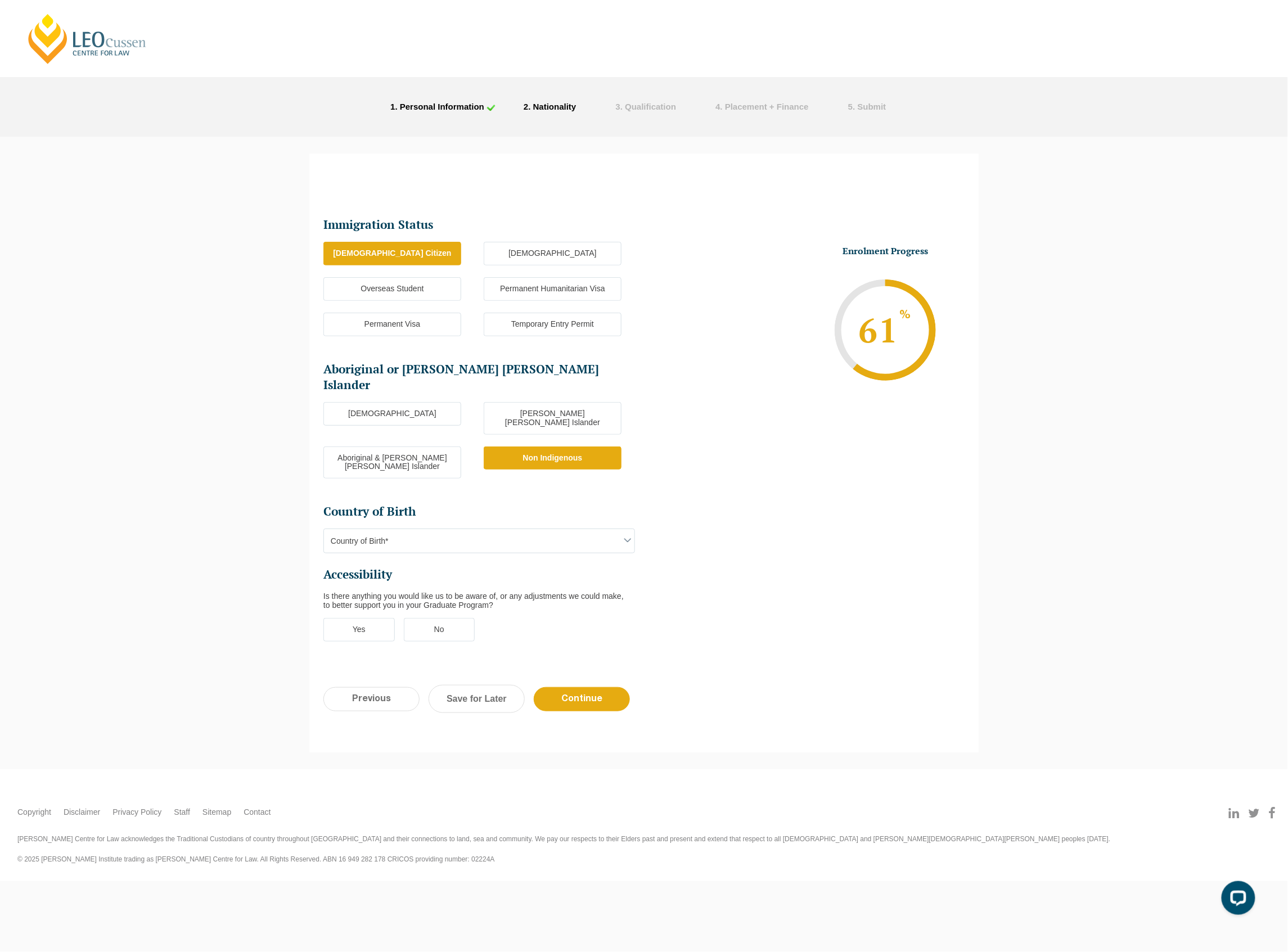
click at [485, 529] on span "Country of Birth*" at bounding box center [478, 541] width 310 height 23
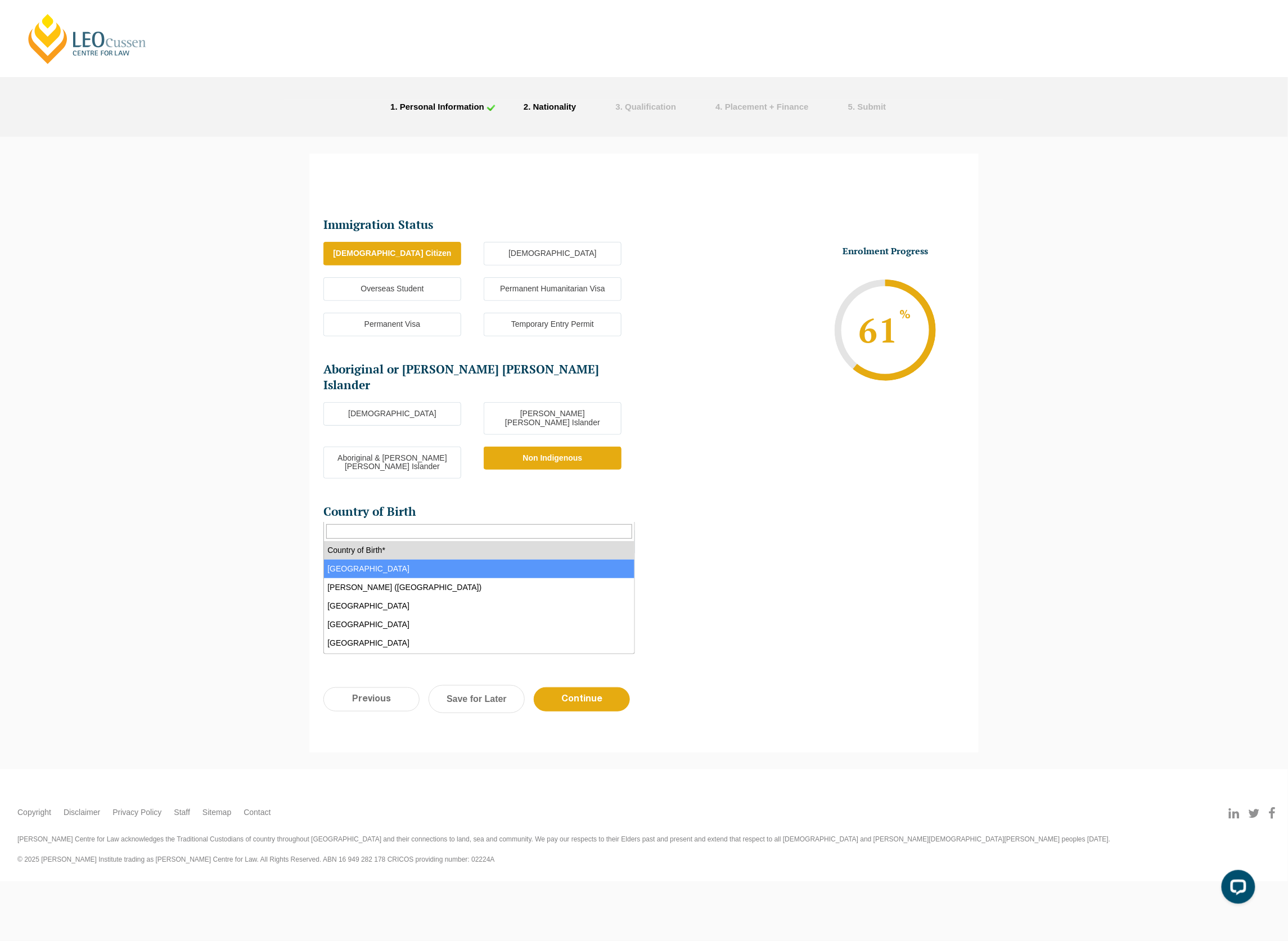
select select "Australia 1101"
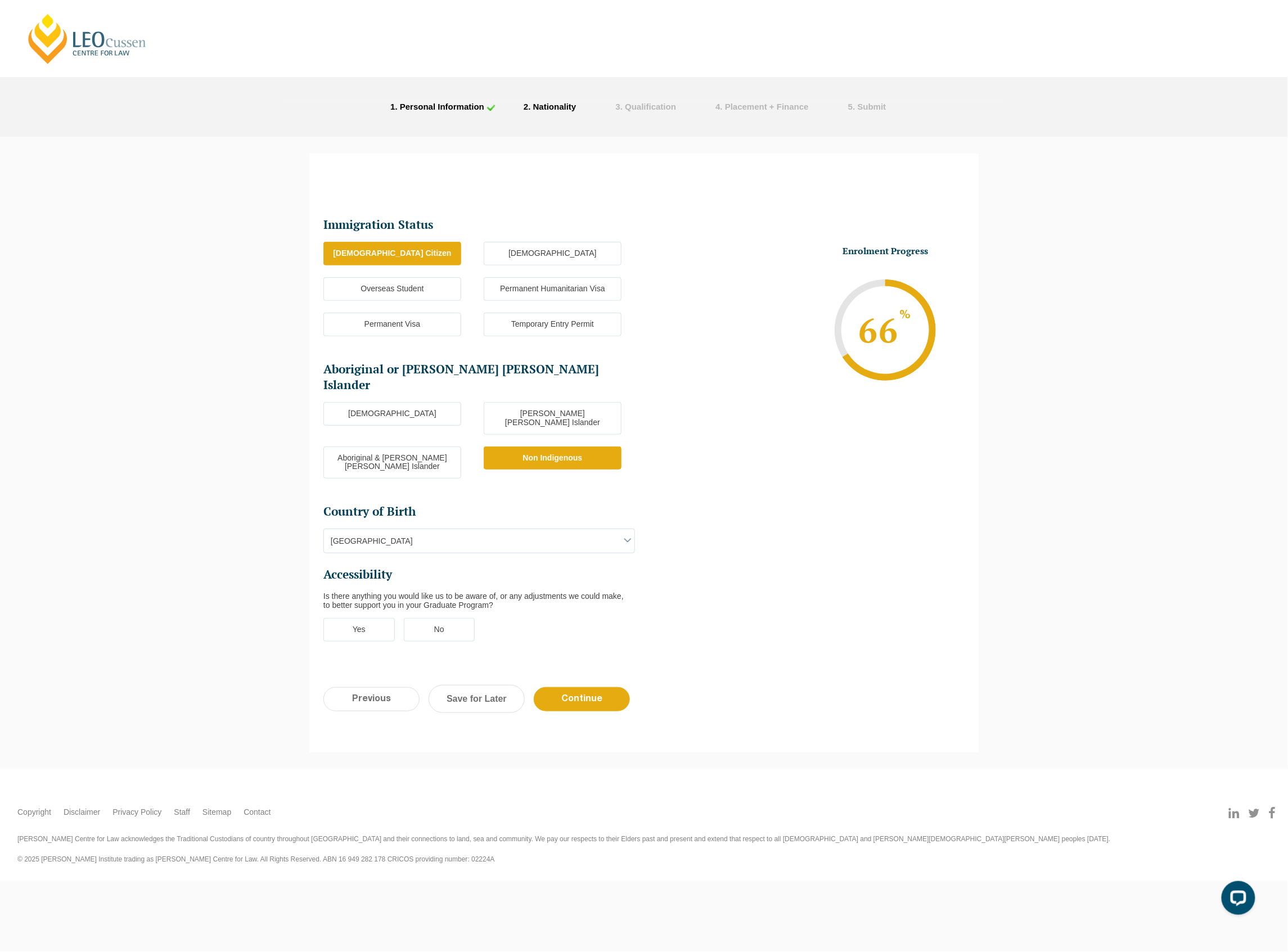
click at [414, 618] on label "No" at bounding box center [440, 629] width 71 height 23
click at [0, 0] on input "No" at bounding box center [0, 0] width 0 height 0
click at [558, 687] on input "Continue" at bounding box center [581, 699] width 96 height 24
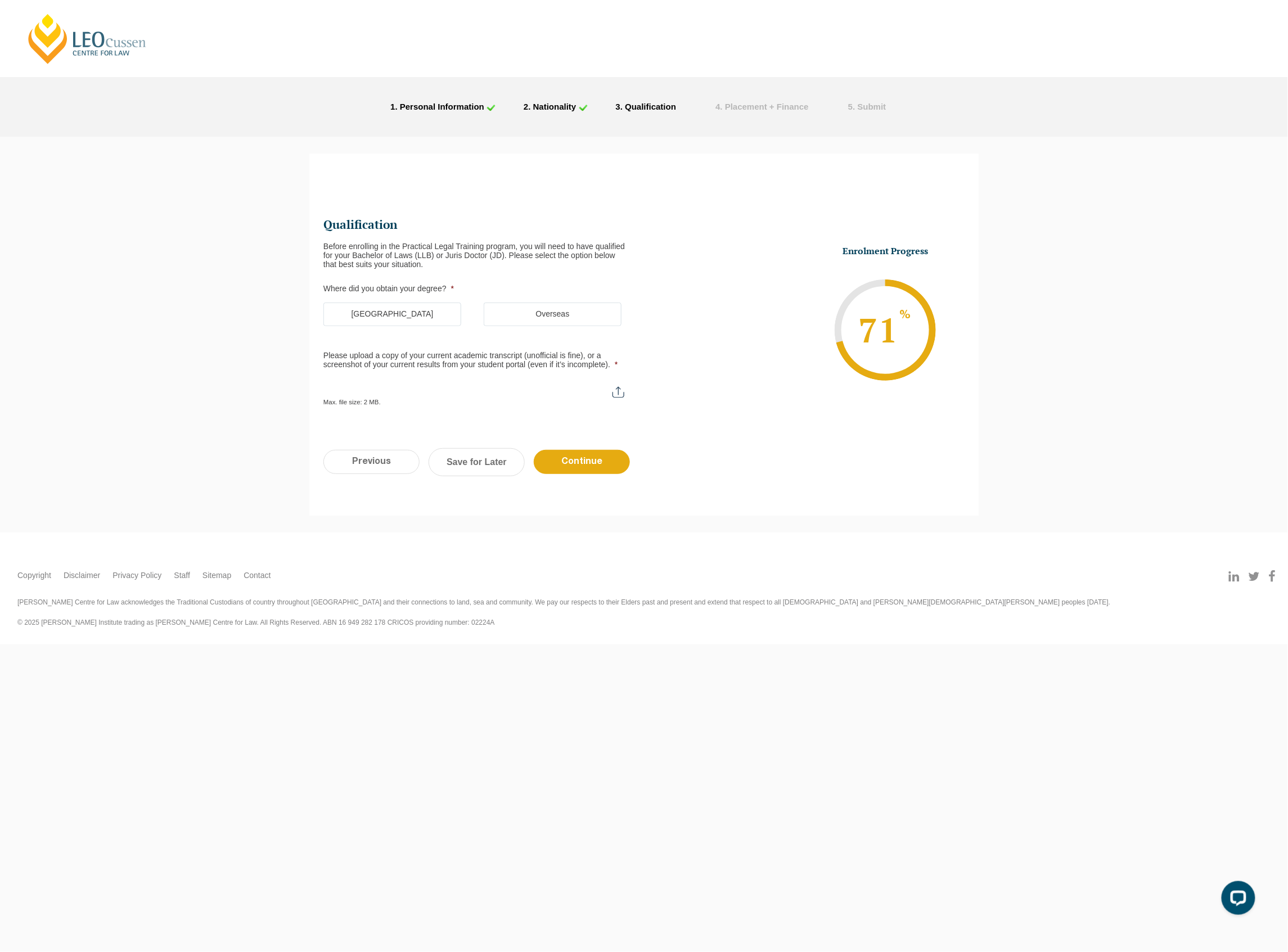
click at [442, 318] on label "Australia" at bounding box center [392, 314] width 138 height 23
click at [0, 0] on input "Australia" at bounding box center [0, 0] width 0 height 0
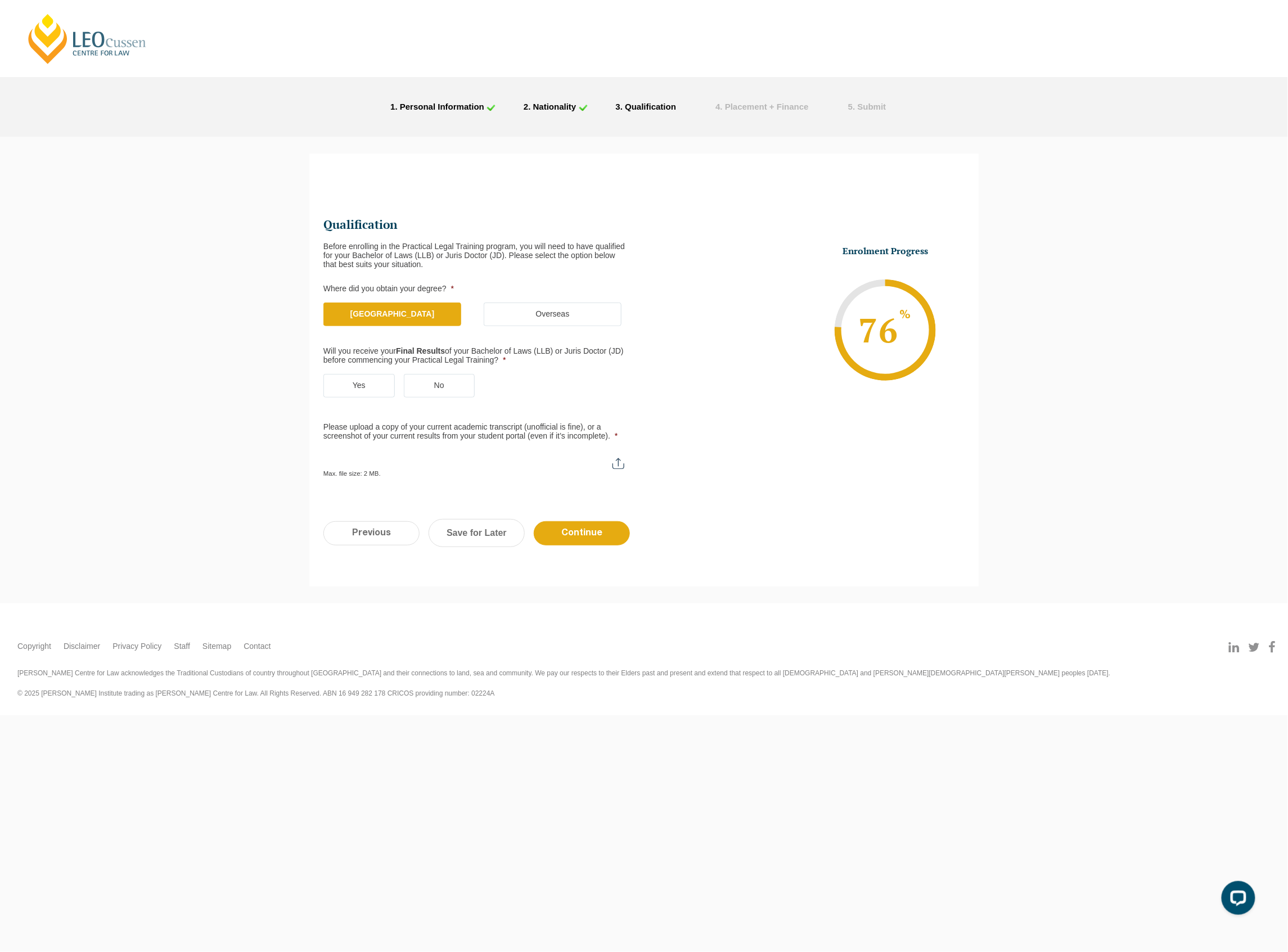
click at [338, 379] on label "Yes" at bounding box center [359, 385] width 71 height 23
click at [0, 0] on input "Yes" at bounding box center [0, 0] width 0 height 0
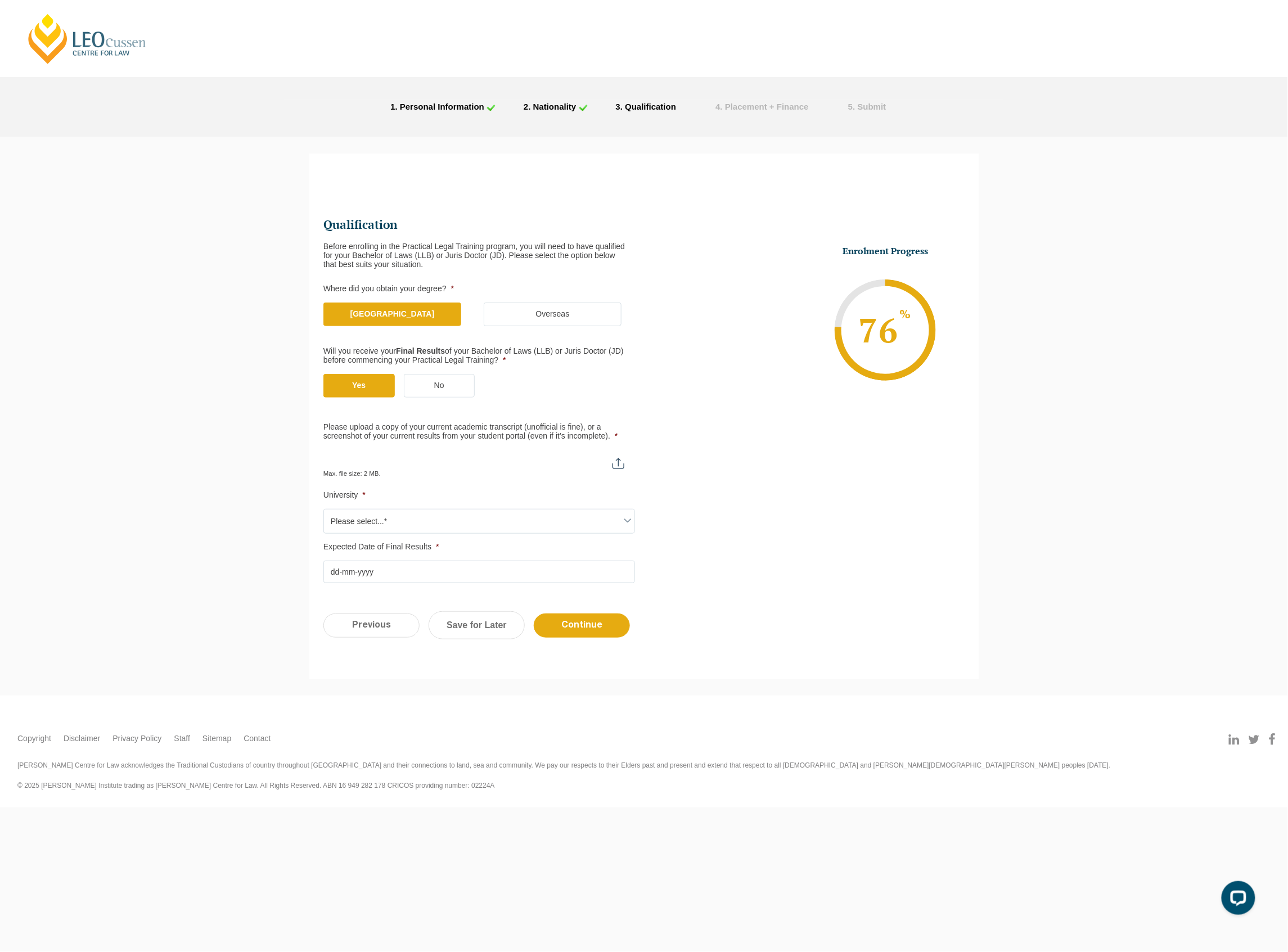
click at [427, 463] on input "Please upload a copy of your current academic transcript (unofficial is fine), …" at bounding box center [478, 460] width 312 height 19
drag, startPoint x: 841, startPoint y: 610, endPoint x: 955, endPoint y: 697, distance: 143.4
click at [955, 697] on div "Leo Cussen Centre for Law Search here Practical Legal Training Our Practical Le…" at bounding box center [644, 404] width 1288 height 808
click at [448, 460] on input "Please upload a copy of your current academic transcript (unofficial is fine), …" at bounding box center [478, 460] width 312 height 19
type input "C:\fakepath\Screenshot_1.png"
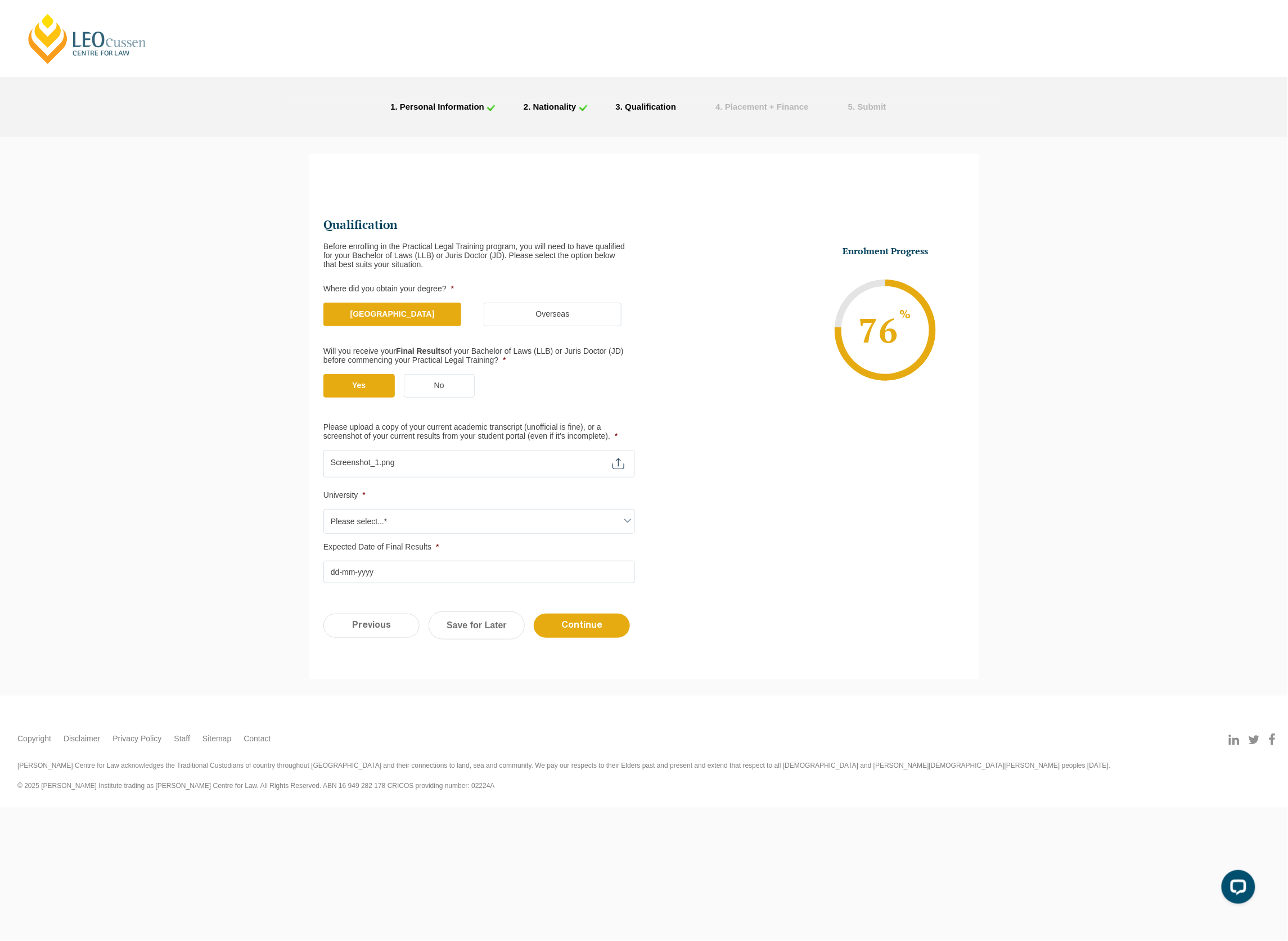
click at [385, 518] on span "Please select...*" at bounding box center [478, 521] width 310 height 23
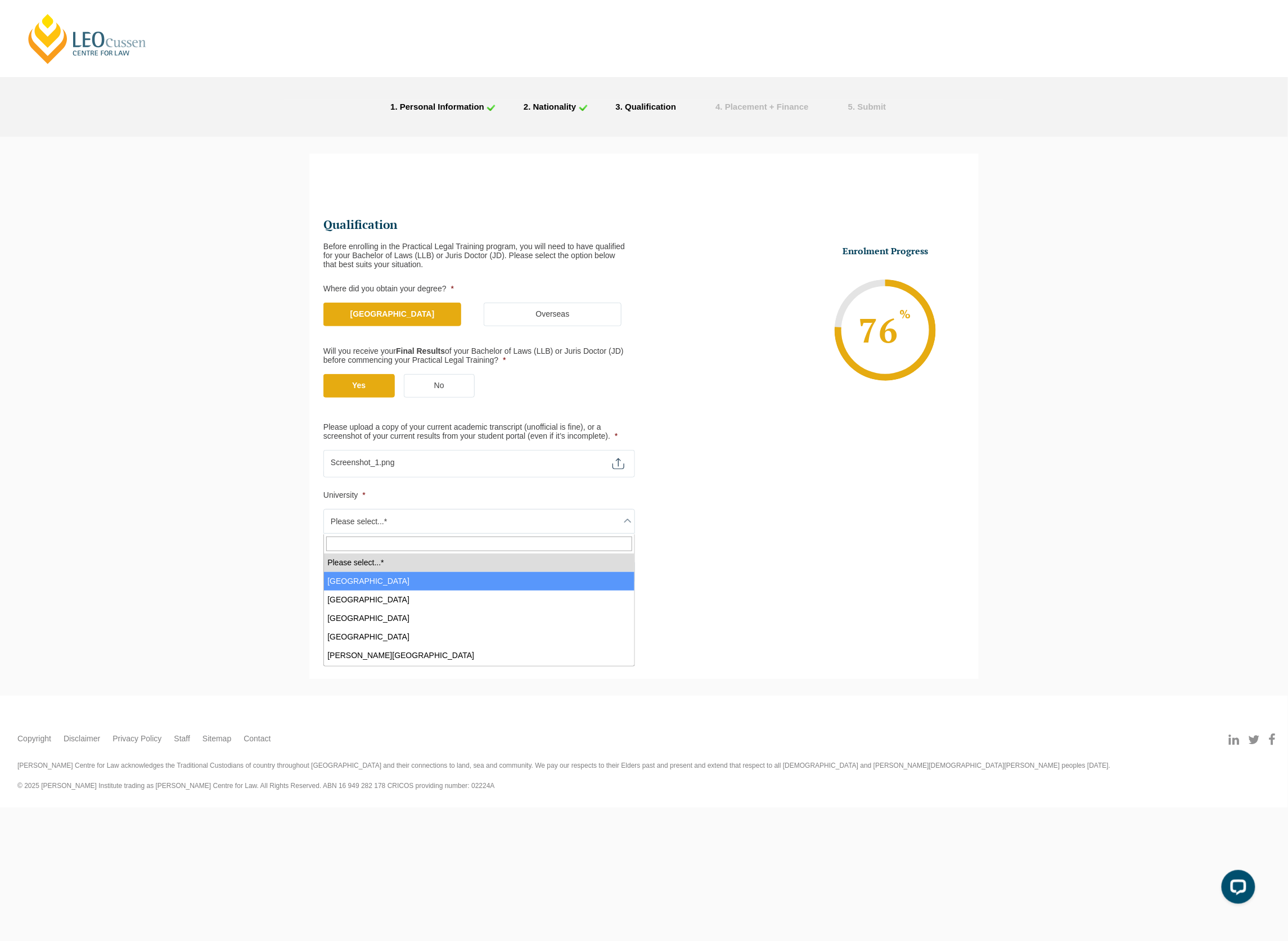
select select "Australian Catholic University"
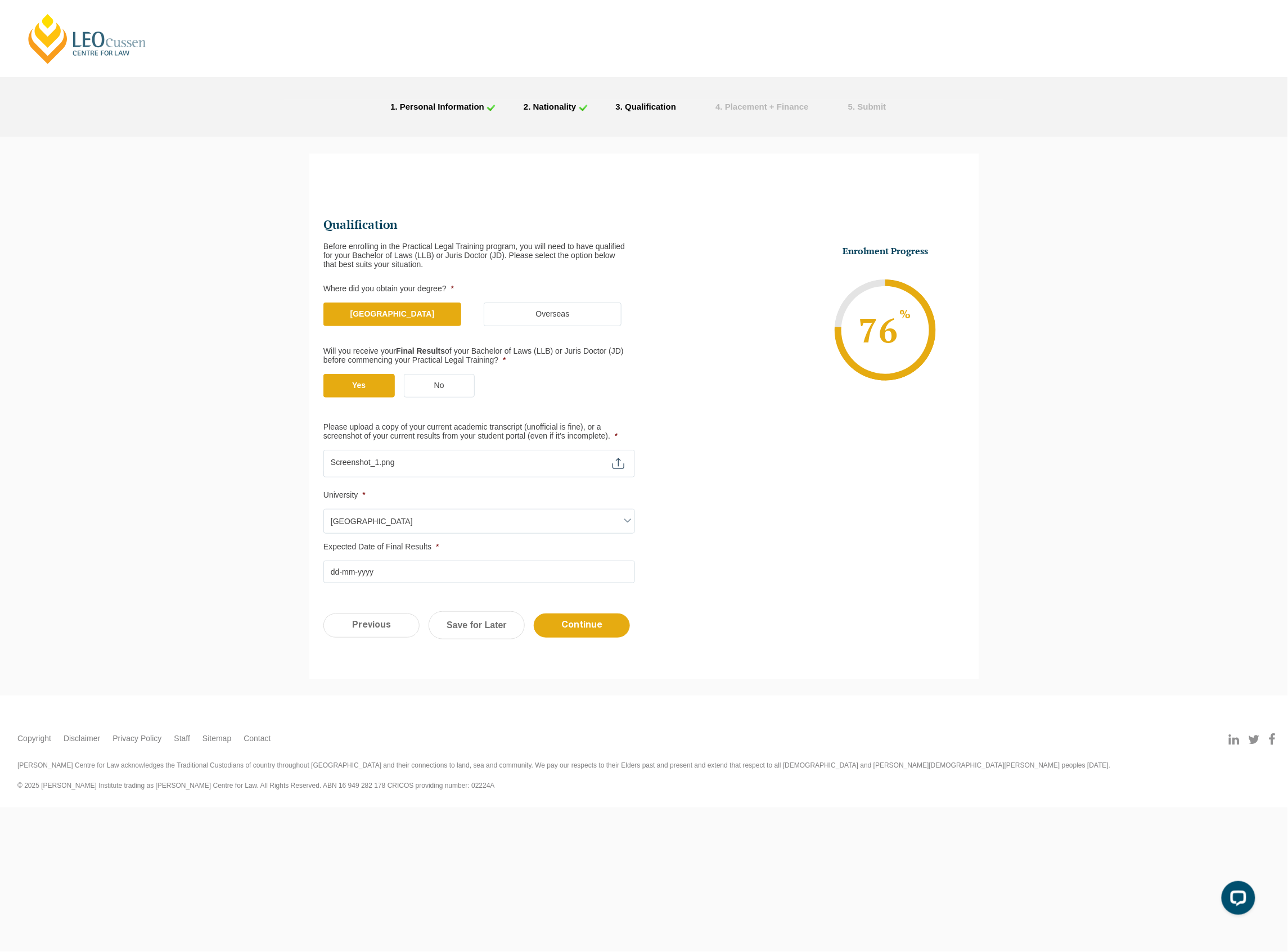
click at [374, 576] on input "Expected Date of Final Results *" at bounding box center [478, 572] width 312 height 23
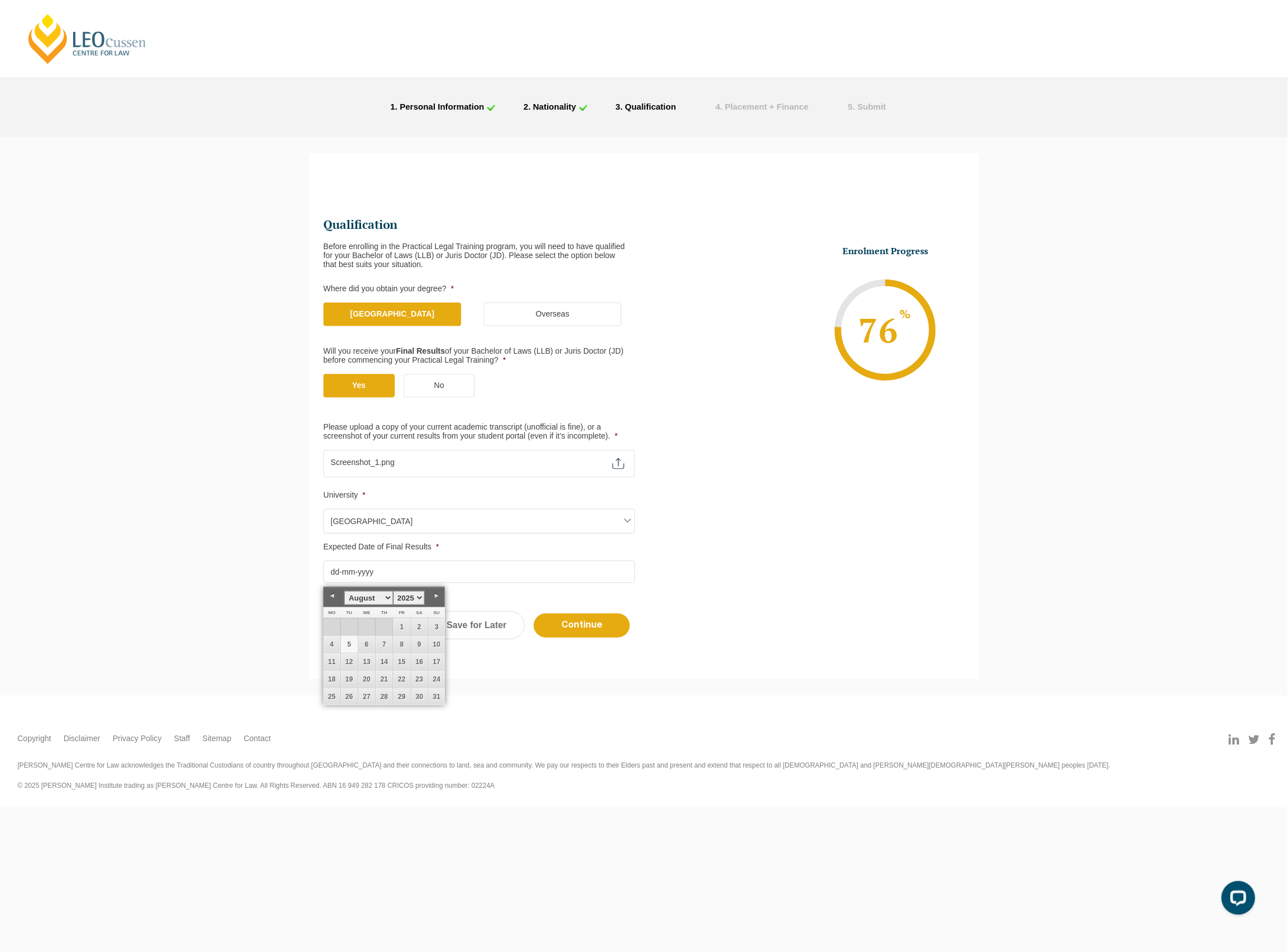
click at [344, 650] on link "5" at bounding box center [349, 644] width 17 height 17
type input "05-08-2025"
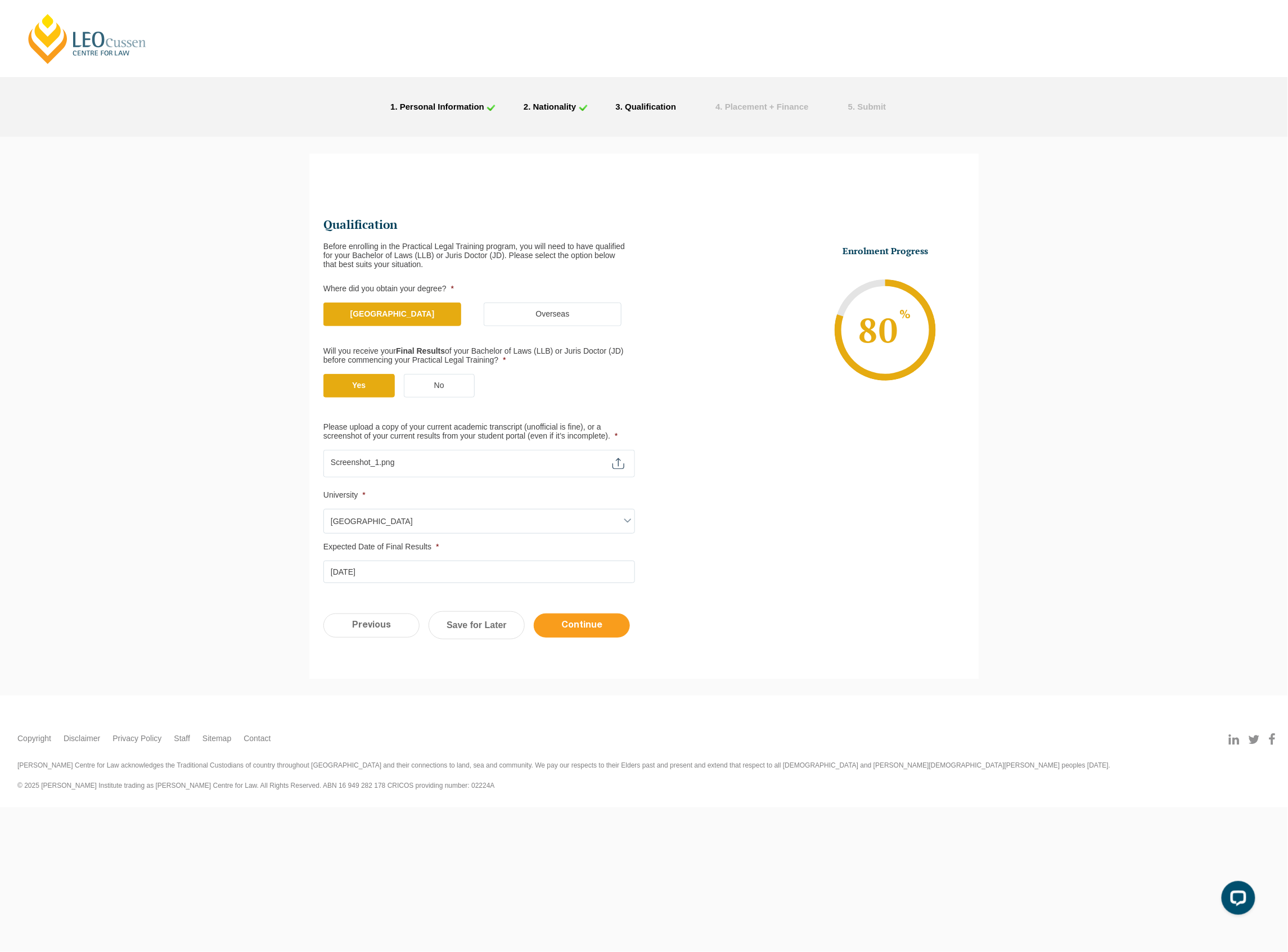
click at [585, 617] on input "Continue" at bounding box center [581, 626] width 96 height 24
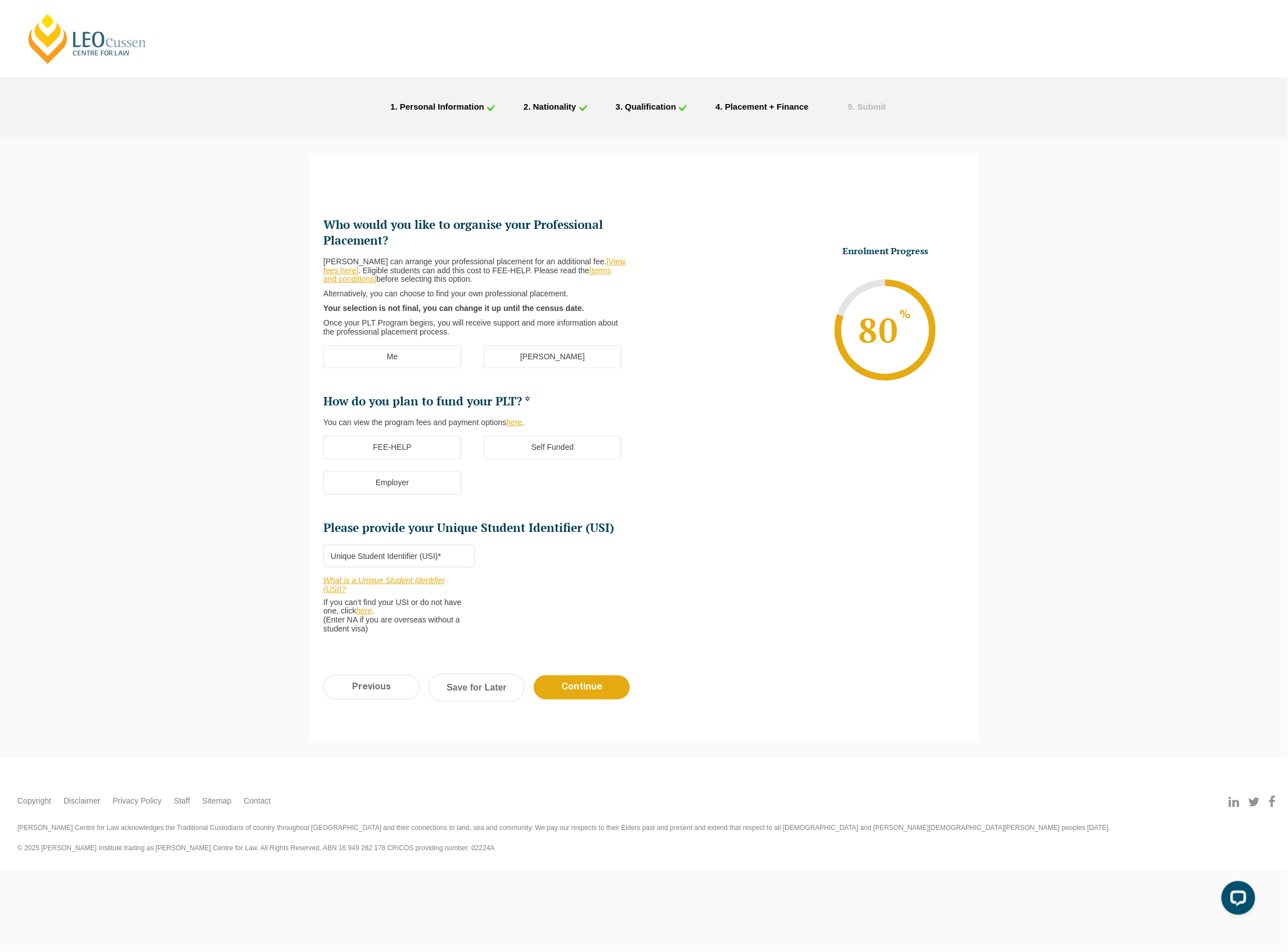
click at [594, 272] on link "[terms and conditions]" at bounding box center [467, 275] width 288 height 18
click at [448, 360] on label "Me" at bounding box center [392, 357] width 138 height 23
click at [0, 0] on input "Me" at bounding box center [0, 0] width 0 height 0
click at [447, 466] on ul "FEE-HELP Self Funded Employer" at bounding box center [483, 471] width 321 height 71
click at [446, 451] on label "FEE-HELP" at bounding box center [392, 447] width 138 height 23
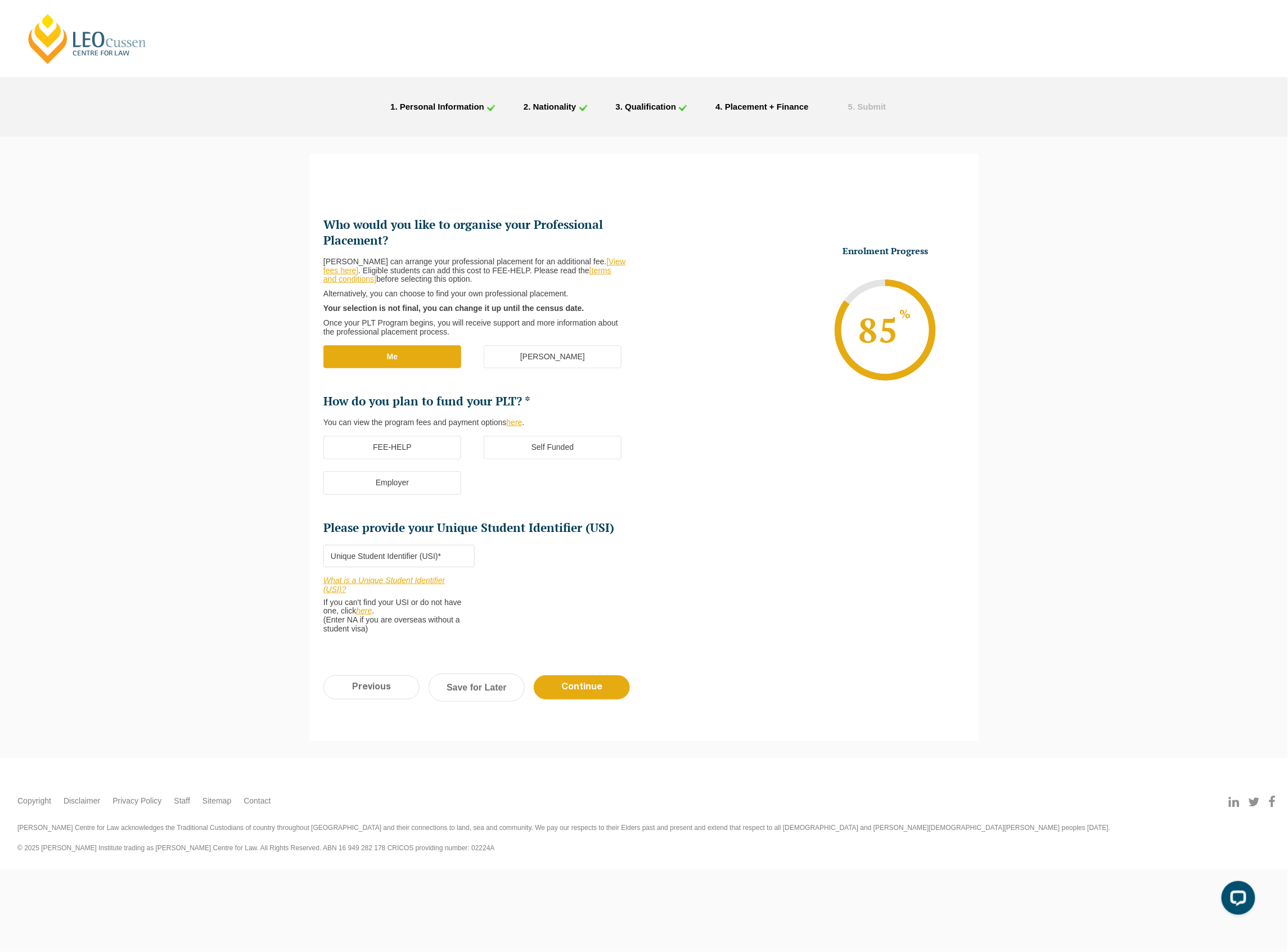
click at [0, 0] on input "FEE-HELP" at bounding box center [0, 0] width 0 height 0
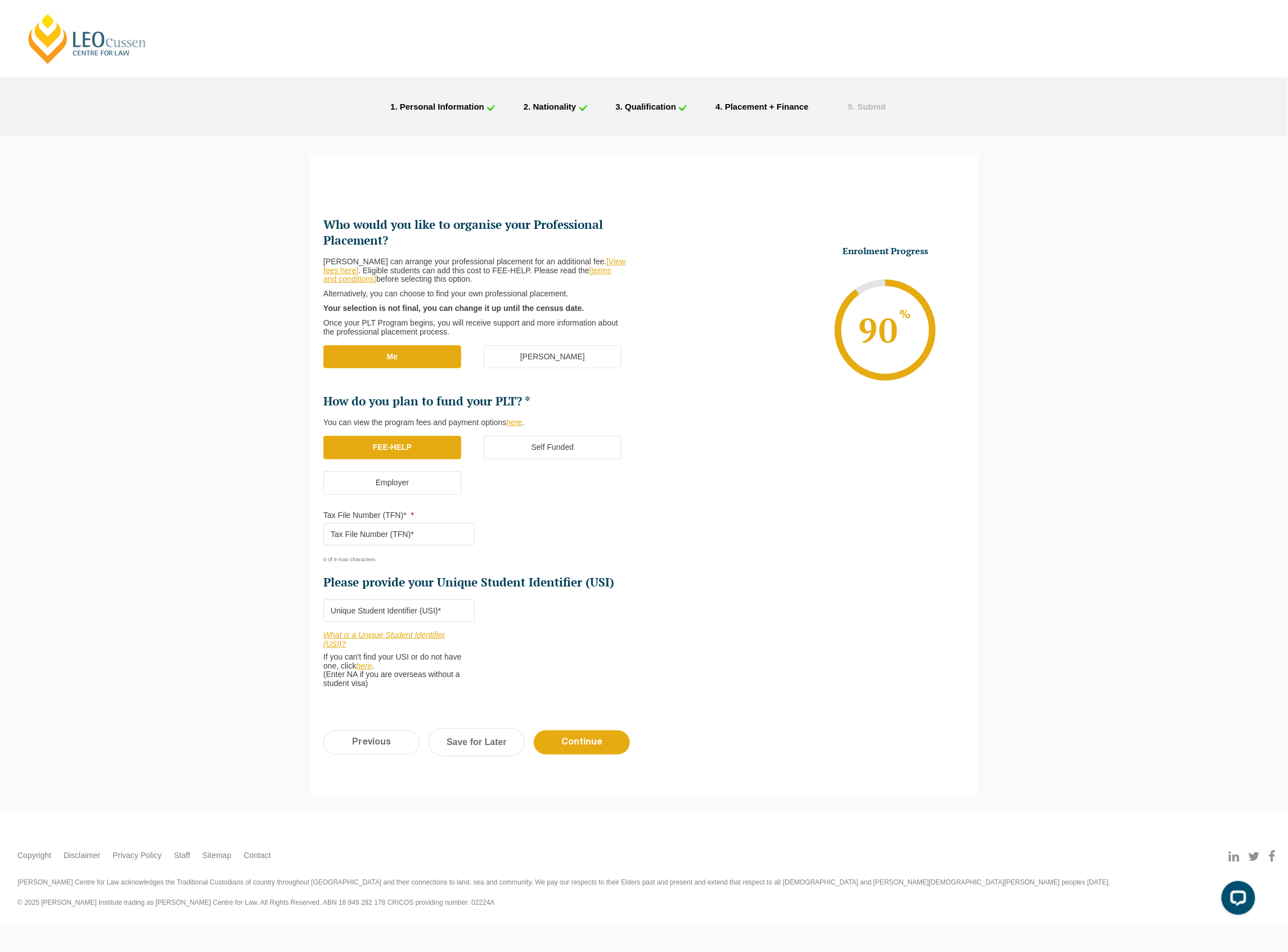
click at [570, 448] on label "Self Funded" at bounding box center [552, 447] width 138 height 23
click at [0, 0] on input "Self Funded" at bounding box center [0, 0] width 0 height 0
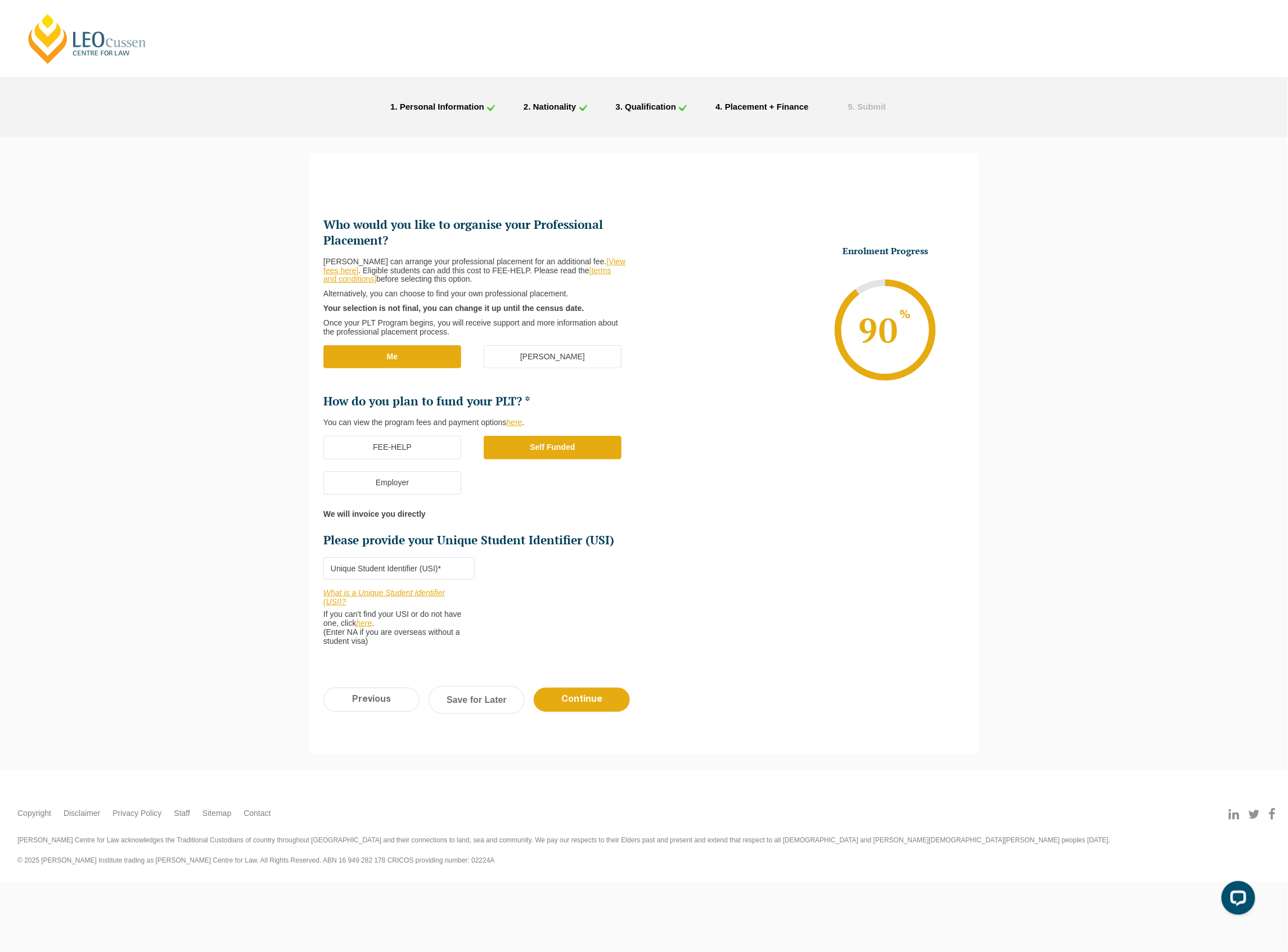
click at [393, 569] on input "Please provide your Unique Student Identifier (USI) *" at bounding box center [398, 568] width 151 height 23
type input "1232545"
click at [548, 696] on input "Continue" at bounding box center [581, 700] width 96 height 24
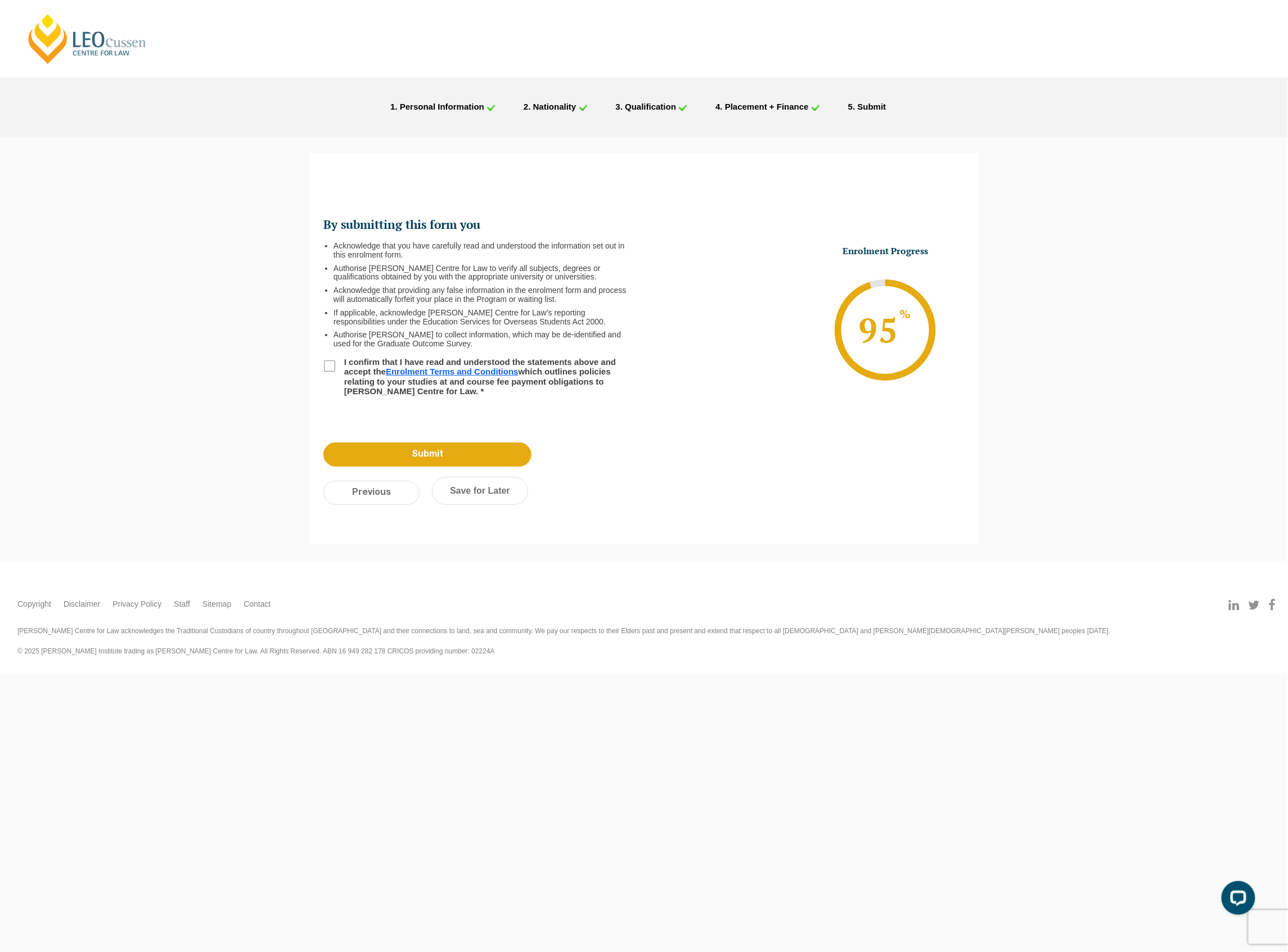
click at [478, 368] on link "Enrolment Terms and Conditions" at bounding box center [453, 372] width 133 height 10
